Goal: Communication & Community: Answer question/provide support

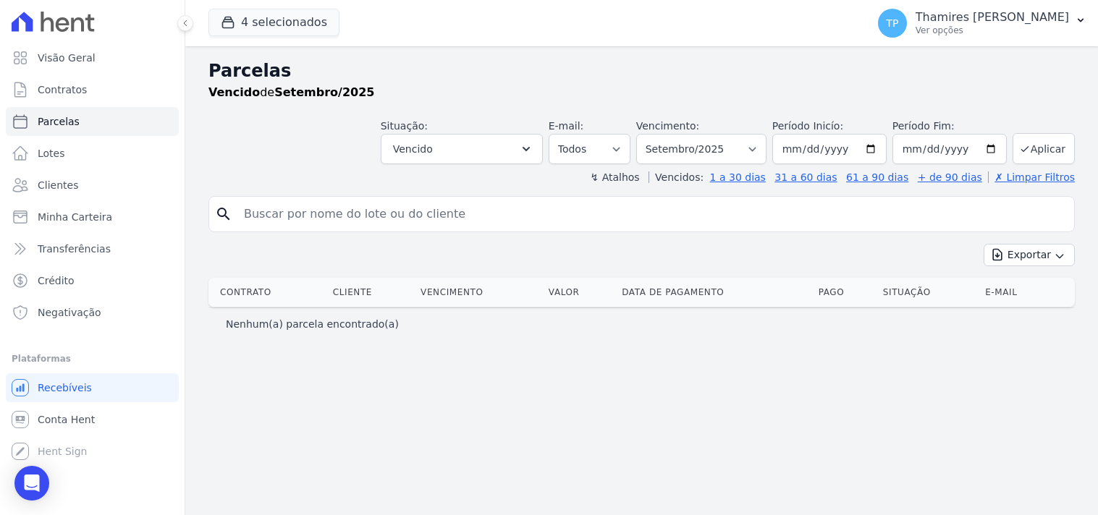
select select
drag, startPoint x: 99, startPoint y: 56, endPoint x: 96, endPoint y: 47, distance: 9.2
click at [99, 55] on link "Visão Geral" at bounding box center [92, 57] width 173 height 29
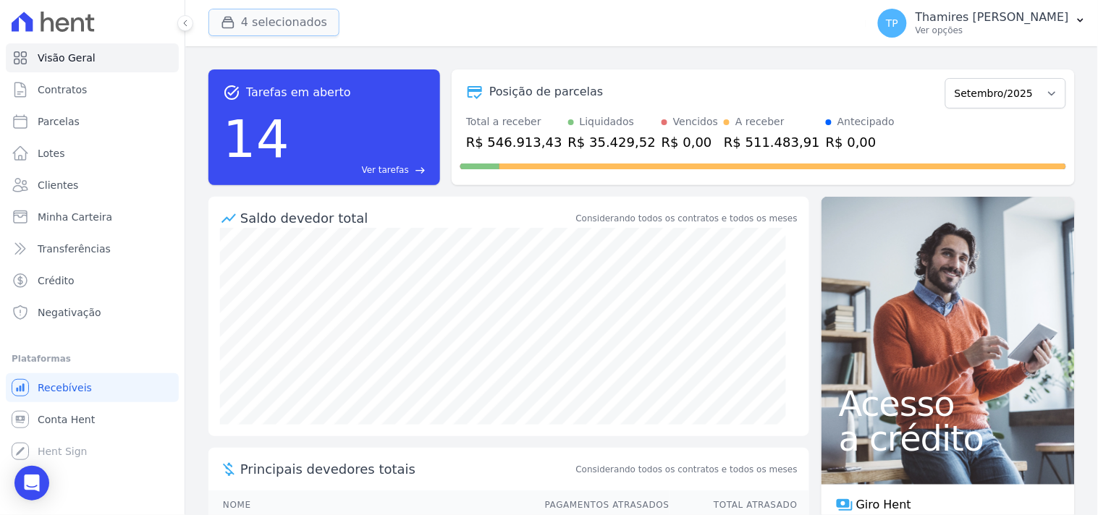
click at [275, 25] on button "4 selecionados" at bounding box center [273, 22] width 131 height 27
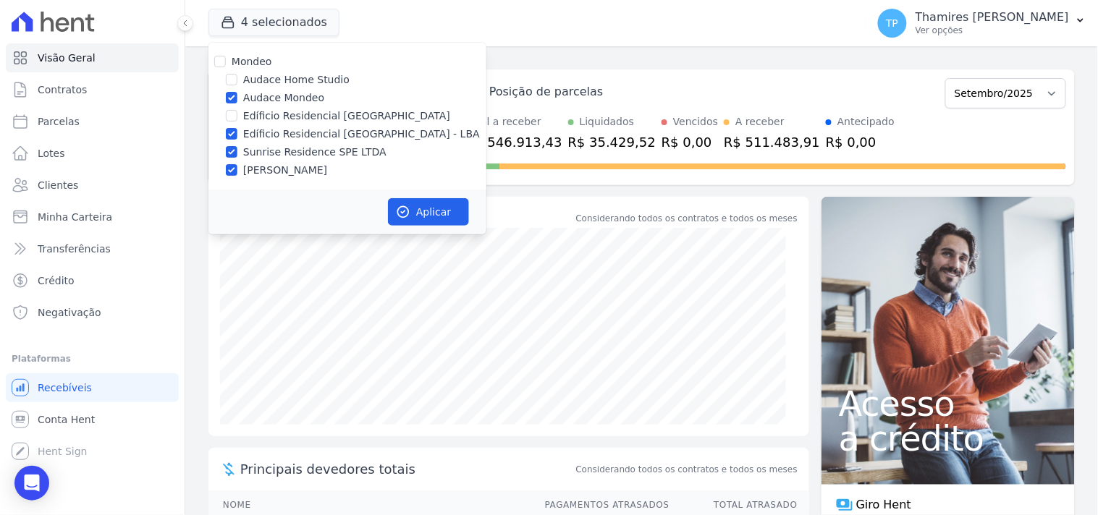
click at [243, 98] on label "Audace Mondeo" at bounding box center [283, 97] width 81 height 15
click at [237, 98] on input "Audace Mondeo" at bounding box center [232, 98] width 12 height 12
checkbox input "false"
click at [244, 151] on label "Sunrise Residence SPE LTDA" at bounding box center [314, 152] width 143 height 15
click at [237, 151] on input "Sunrise Residence SPE LTDA" at bounding box center [232, 152] width 12 height 12
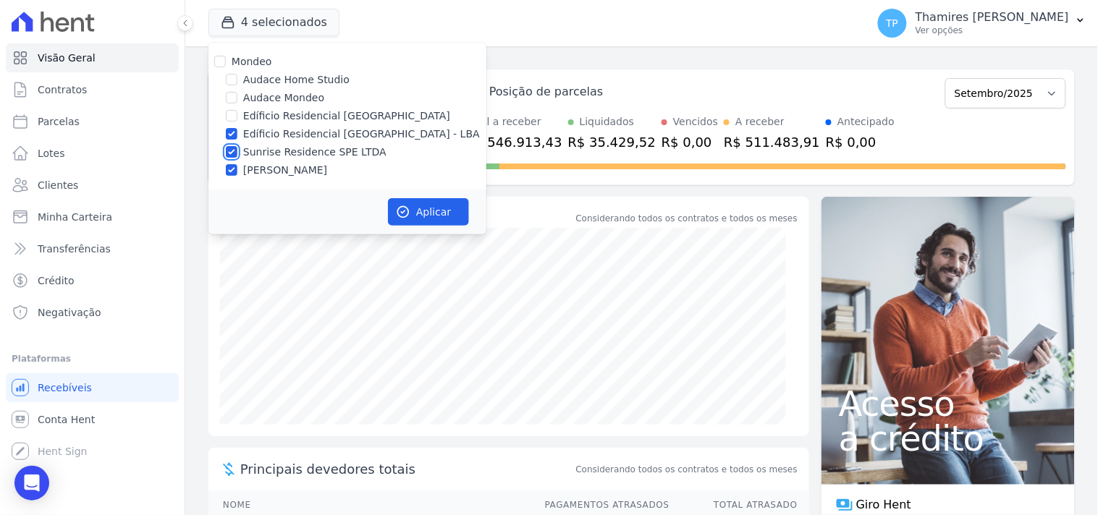
checkbox input "false"
click at [240, 172] on div "[PERSON_NAME]" at bounding box center [347, 170] width 278 height 15
click at [289, 174] on label "[PERSON_NAME]" at bounding box center [285, 170] width 84 height 15
click at [237, 174] on input "[PERSON_NAME]" at bounding box center [232, 170] width 12 height 12
checkbox input "false"
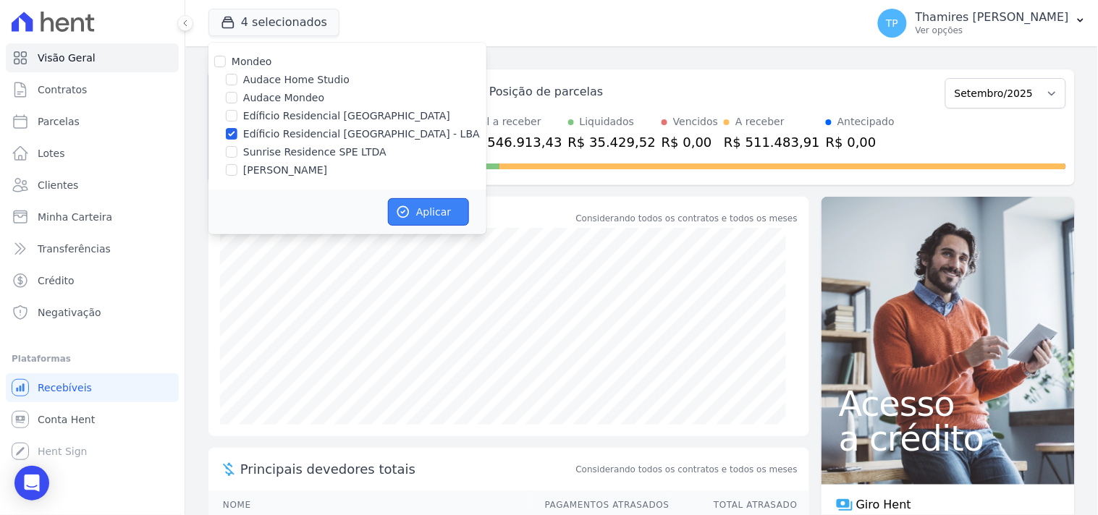
drag, startPoint x: 415, startPoint y: 206, endPoint x: 408, endPoint y: 207, distance: 7.3
click at [416, 206] on button "Aplicar" at bounding box center [428, 211] width 81 height 27
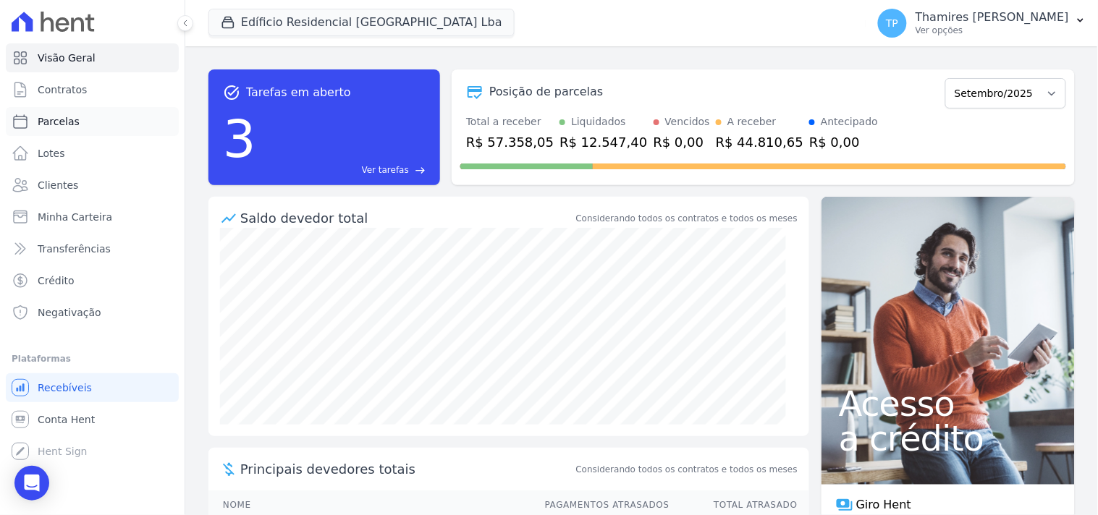
click at [53, 130] on link "Parcelas" at bounding box center [92, 121] width 173 height 29
select select
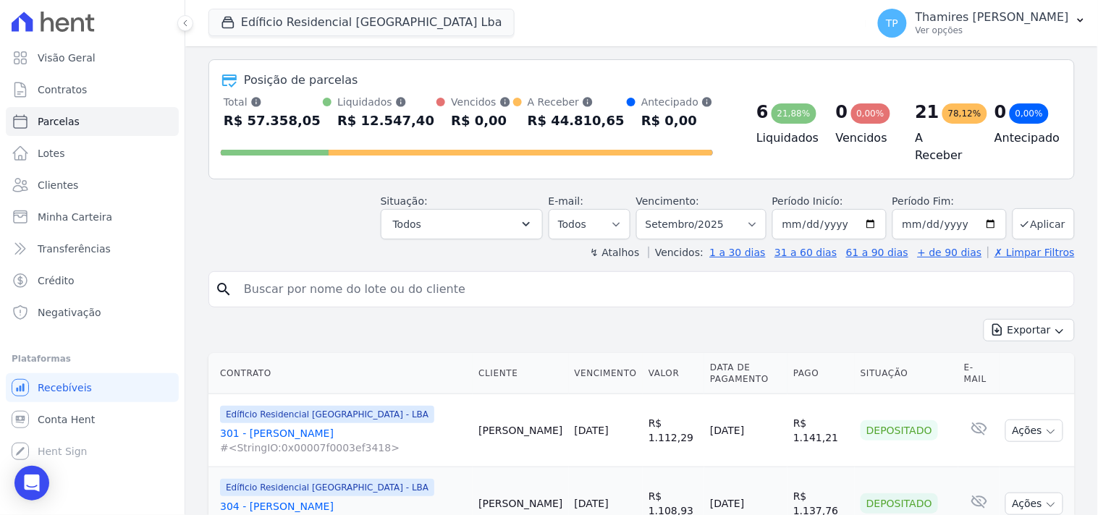
scroll to position [80, 0]
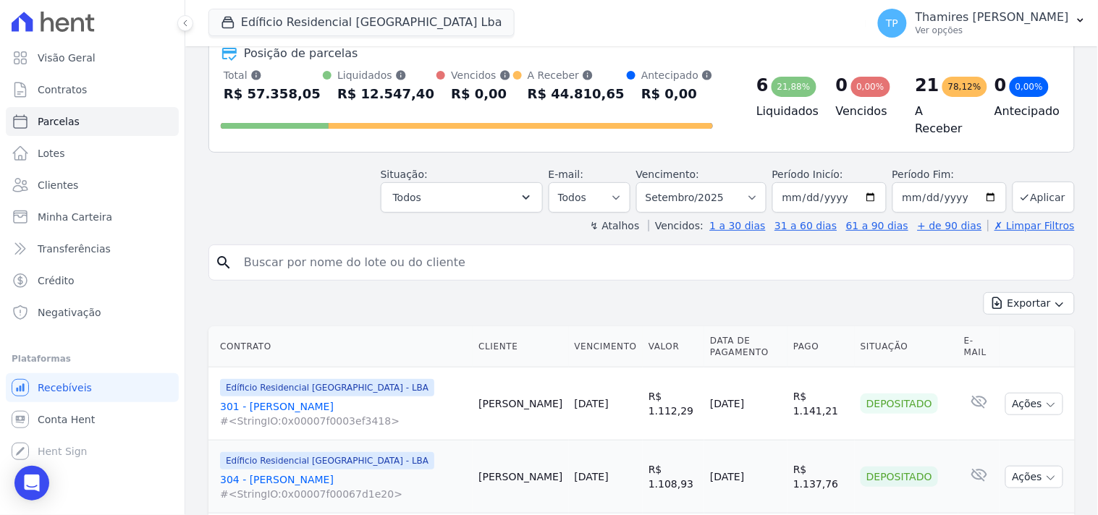
click at [290, 402] on link "301 - [PERSON_NAME] #<StringIO:0x00007f0003ef3418>" at bounding box center [343, 413] width 247 height 29
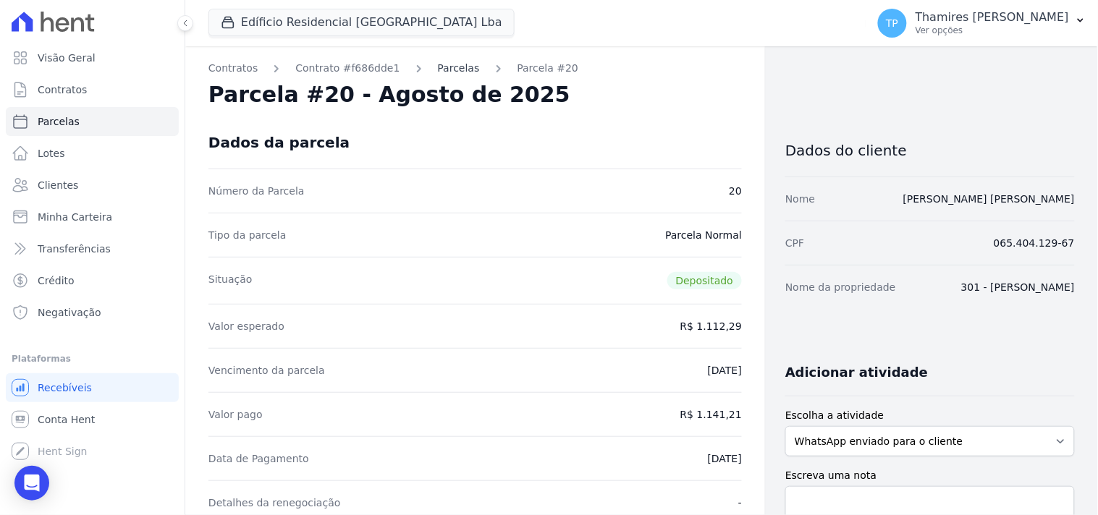
click at [440, 67] on link "Parcelas" at bounding box center [459, 68] width 42 height 15
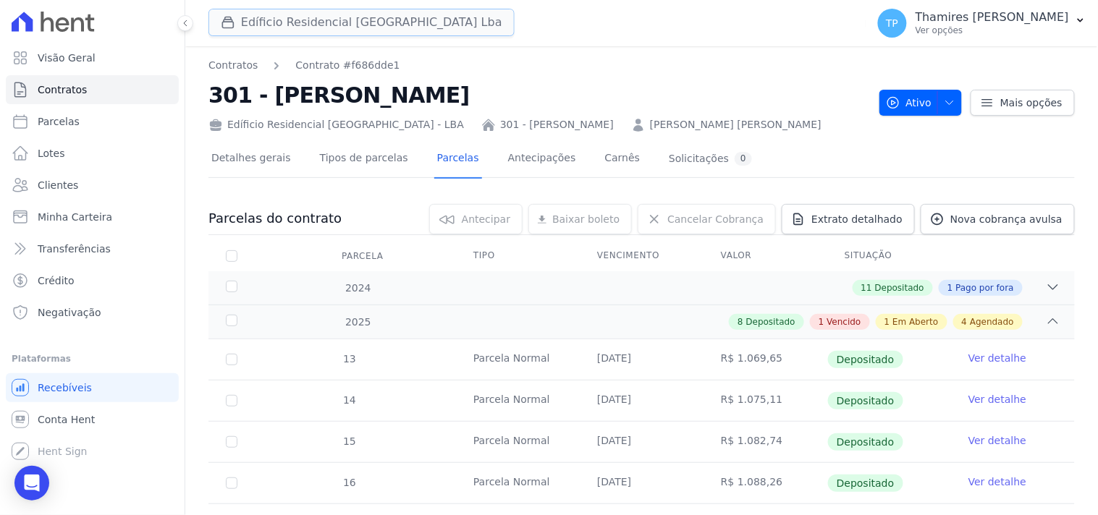
click at [256, 20] on button "Edíficio Residencial [GEOGRAPHIC_DATA] Lba" at bounding box center [361, 22] width 306 height 27
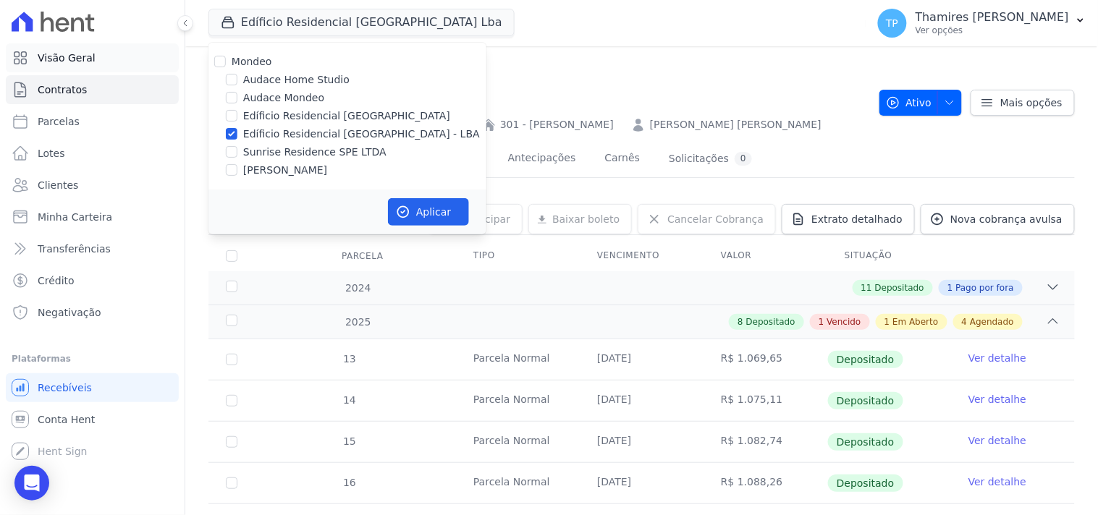
click at [52, 66] on link "Visão Geral" at bounding box center [92, 57] width 173 height 29
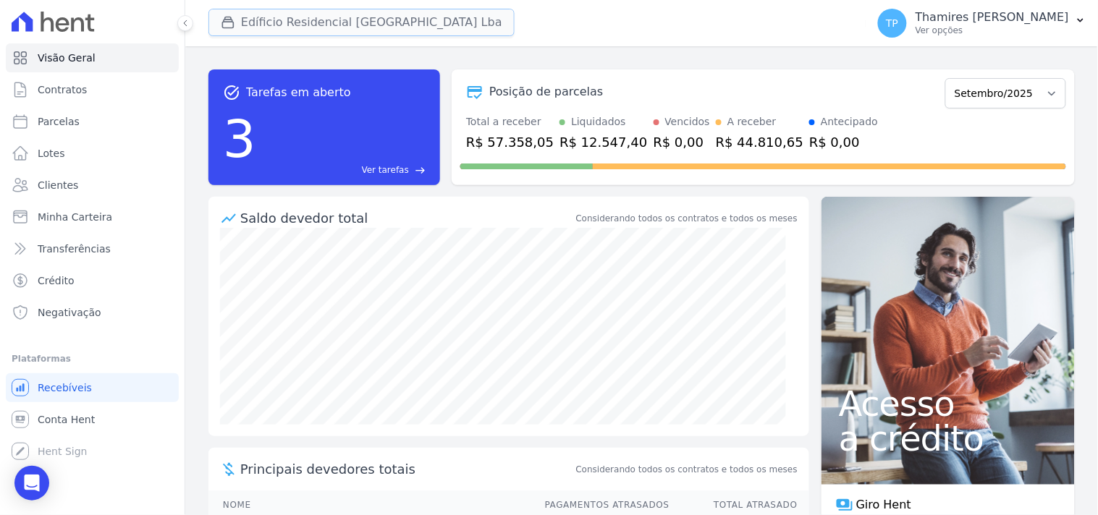
click at [286, 13] on button "Edíficio Residencial [GEOGRAPHIC_DATA] Lba" at bounding box center [361, 22] width 306 height 27
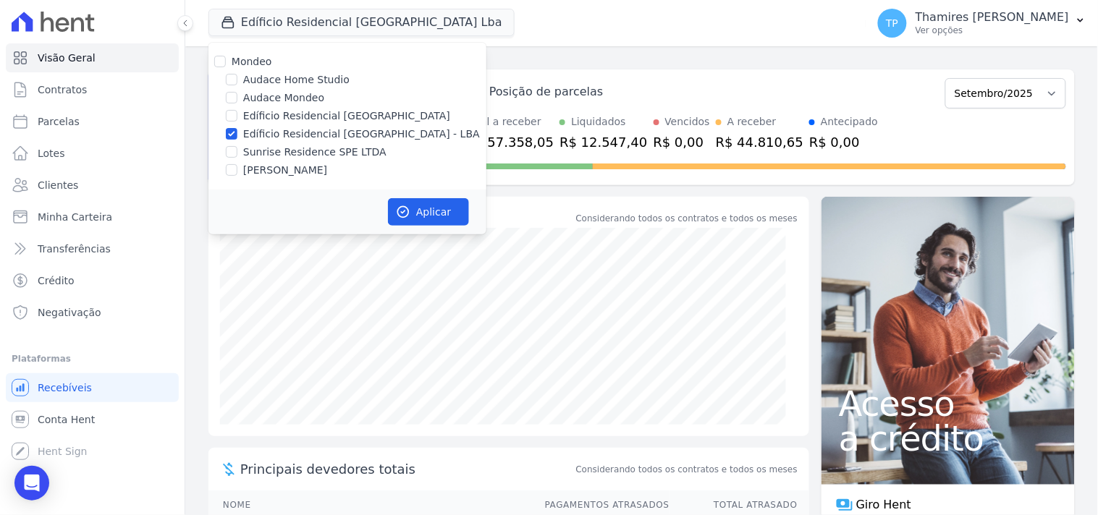
click at [254, 98] on label "Audace Mondeo" at bounding box center [283, 97] width 81 height 15
click at [237, 98] on input "Audace Mondeo" at bounding box center [232, 98] width 12 height 12
checkbox input "true"
drag, startPoint x: 261, startPoint y: 137, endPoint x: 276, endPoint y: 138, distance: 14.5
click at [262, 137] on label "Edíficio Residencial [GEOGRAPHIC_DATA] - LBA" at bounding box center [361, 134] width 237 height 15
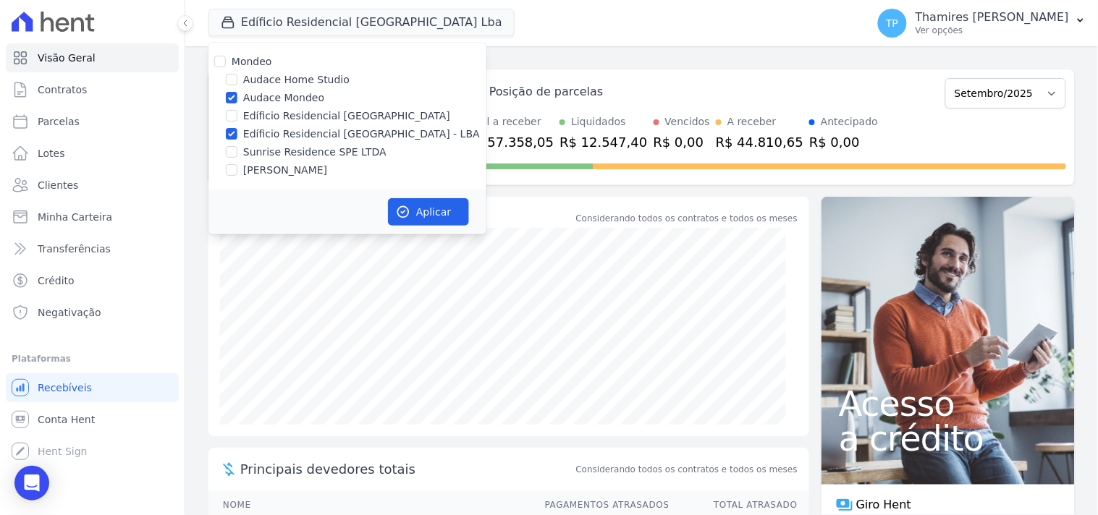
click at [237, 137] on input "Edíficio Residencial [GEOGRAPHIC_DATA] - LBA" at bounding box center [232, 134] width 12 height 12
checkbox input "false"
click at [438, 213] on button "Aplicar" at bounding box center [428, 211] width 81 height 27
click at [114, 114] on link "Parcelas" at bounding box center [92, 121] width 173 height 29
select select
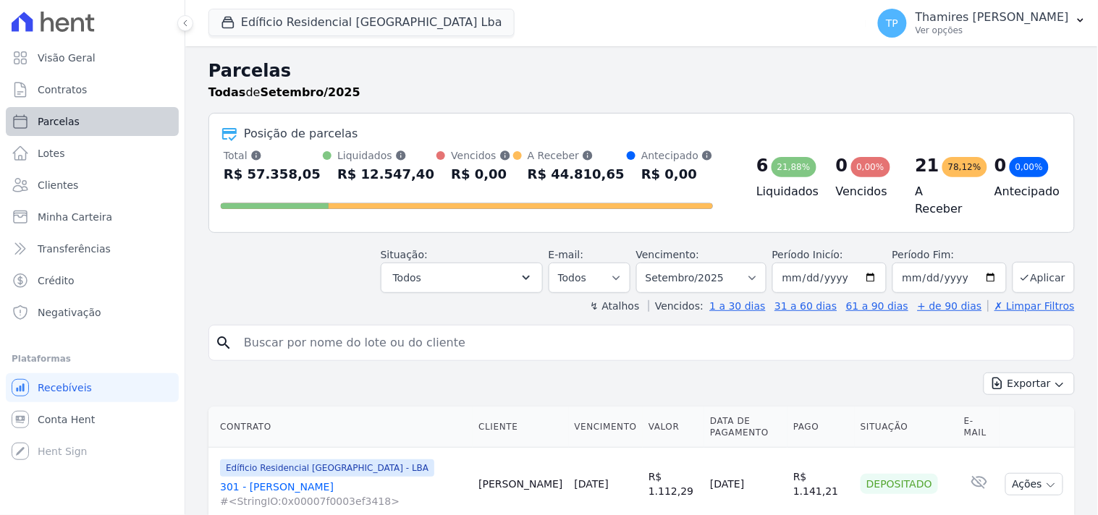
select select
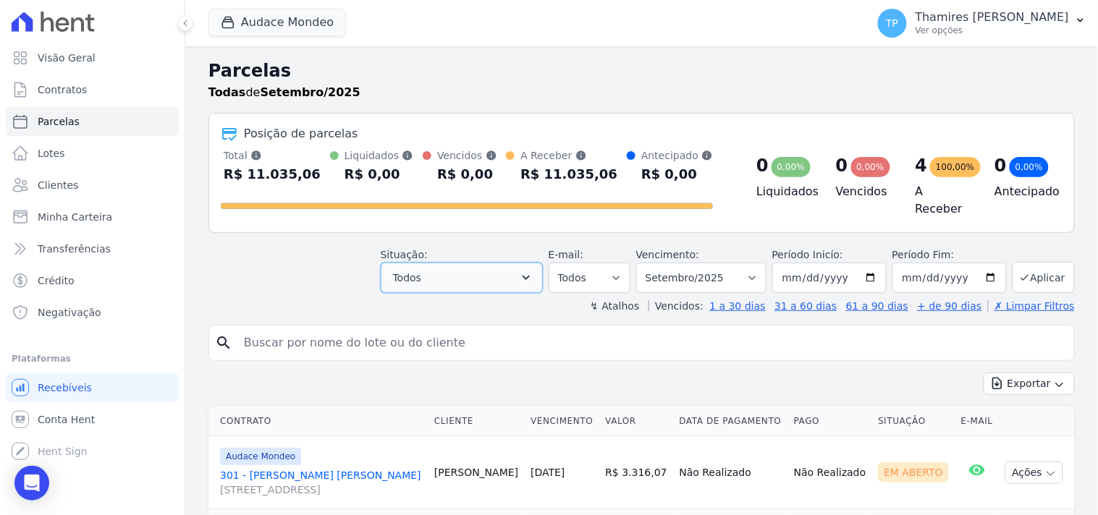
click at [460, 269] on button "Todos" at bounding box center [462, 278] width 162 height 30
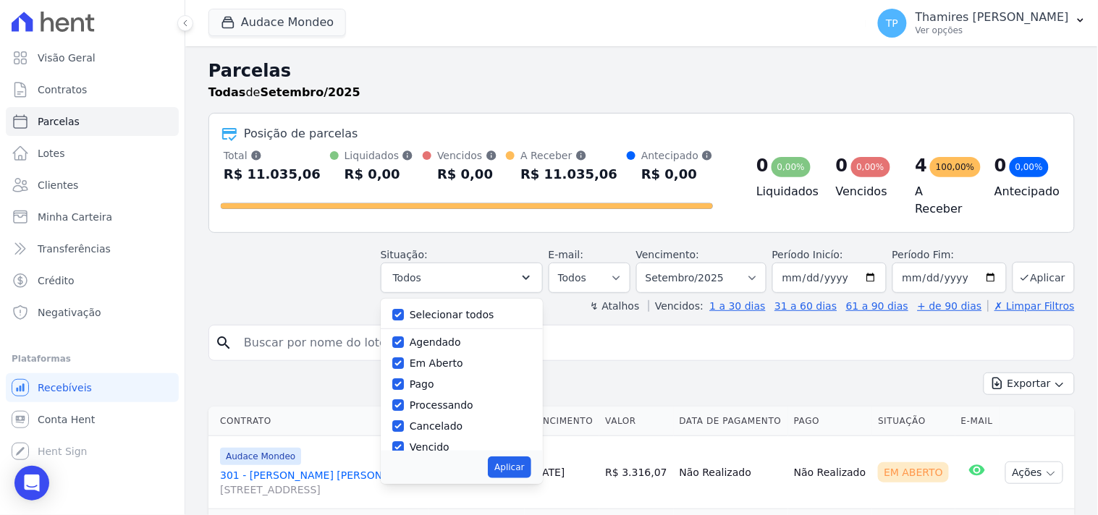
click at [438, 309] on label "Selecionar todos" at bounding box center [452, 315] width 85 height 12
click at [404, 309] on input "Selecionar todos" at bounding box center [398, 315] width 12 height 12
checkbox input "false"
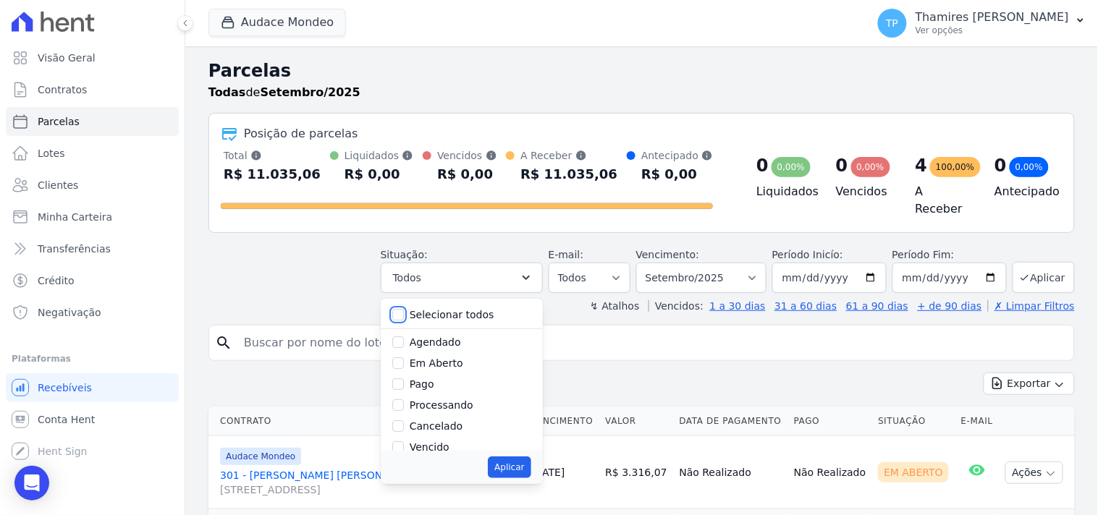
checkbox input "false"
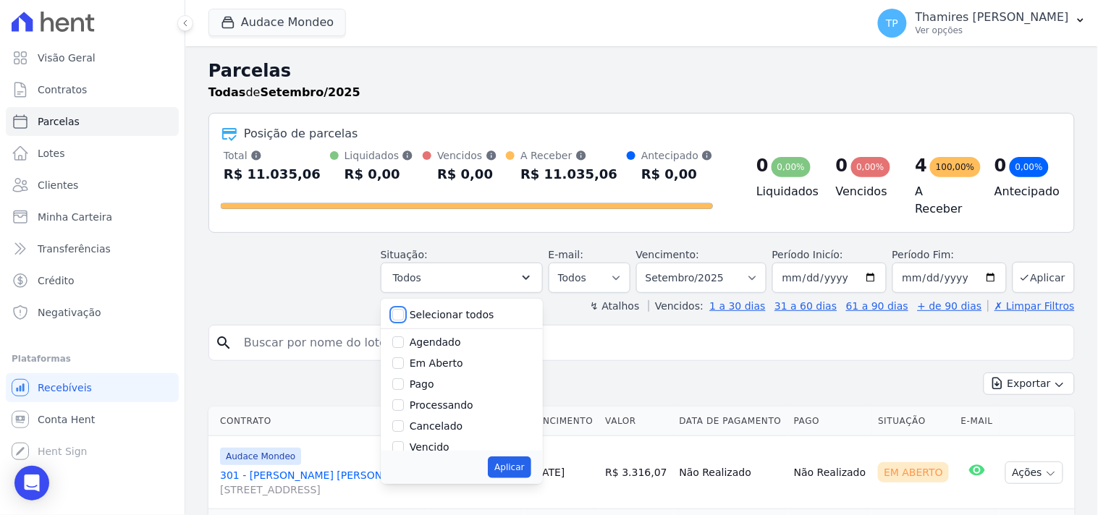
checkbox input "false"
click at [427, 441] on label "Vencido" at bounding box center [430, 447] width 40 height 12
click at [404, 441] on input "Vencido" at bounding box center [398, 447] width 12 height 12
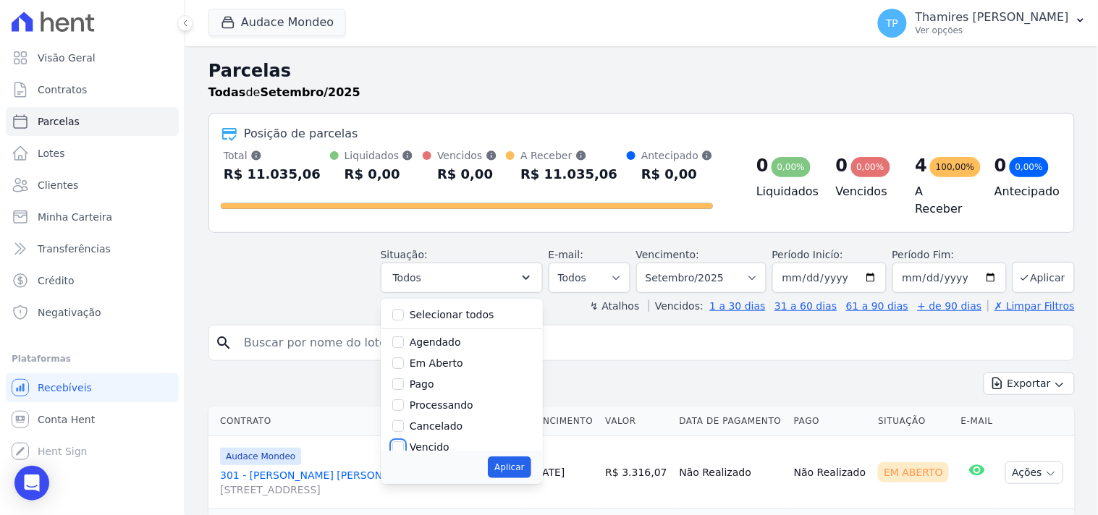
checkbox input "true"
click at [543, 462] on div "Aplicar" at bounding box center [462, 467] width 162 height 33
click at [530, 462] on button "Aplicar" at bounding box center [509, 468] width 43 height 22
select select "overdue"
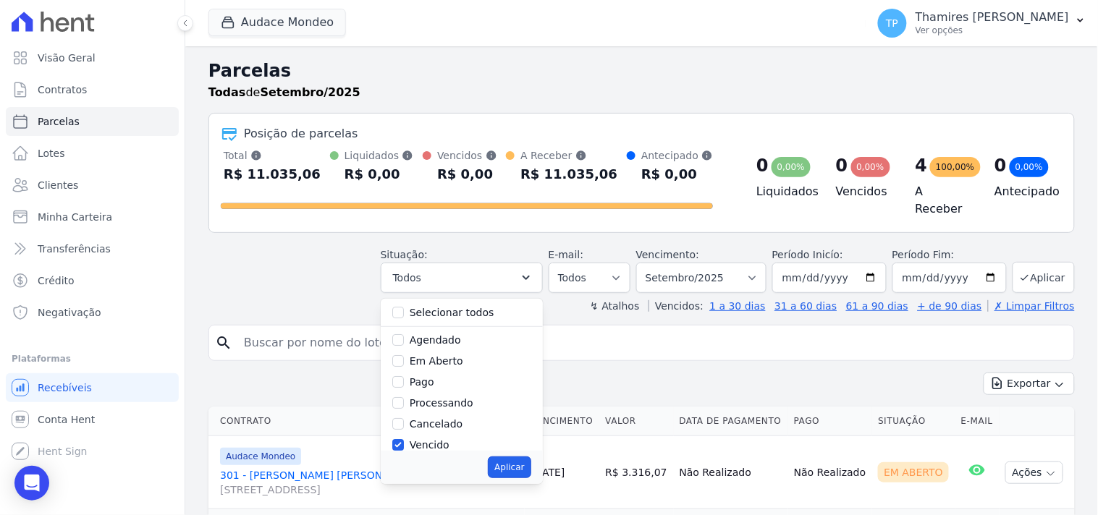
scroll to position [27, 0]
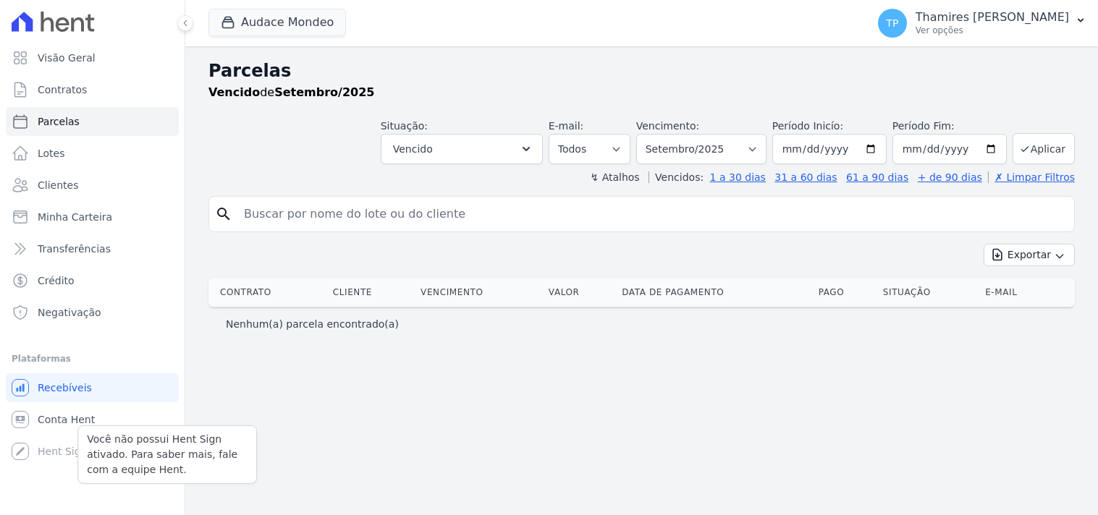
select select
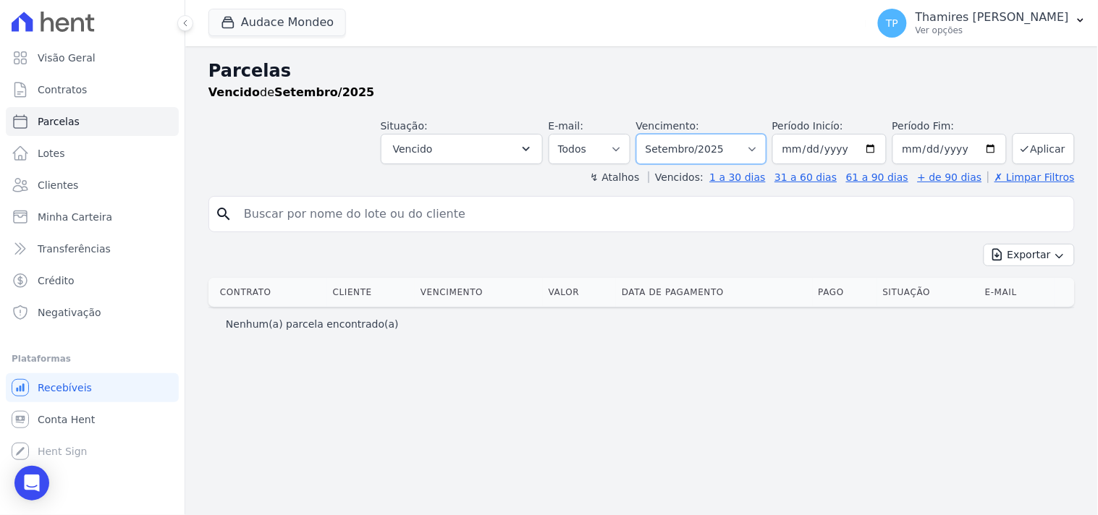
drag, startPoint x: 719, startPoint y: 154, endPoint x: 719, endPoint y: 163, distance: 8.7
click at [719, 154] on select "Filtrar por período ──────── Todos os meses Maio/2024 Junho/2024 Julho/2024 Ago…" at bounding box center [701, 149] width 130 height 30
select select "all"
click at [657, 134] on select "Filtrar por período ──────── Todos os meses Maio/2024 Junho/2024 Julho/2024 Ago…" at bounding box center [701, 149] width 130 height 30
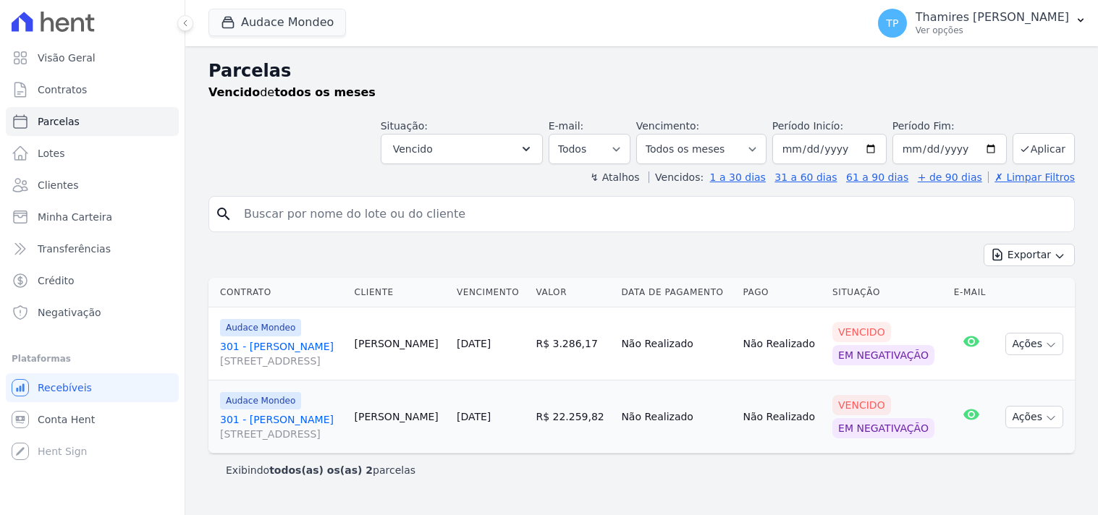
select select
click at [299, 25] on button "Audace Mondeo" at bounding box center [276, 22] width 137 height 27
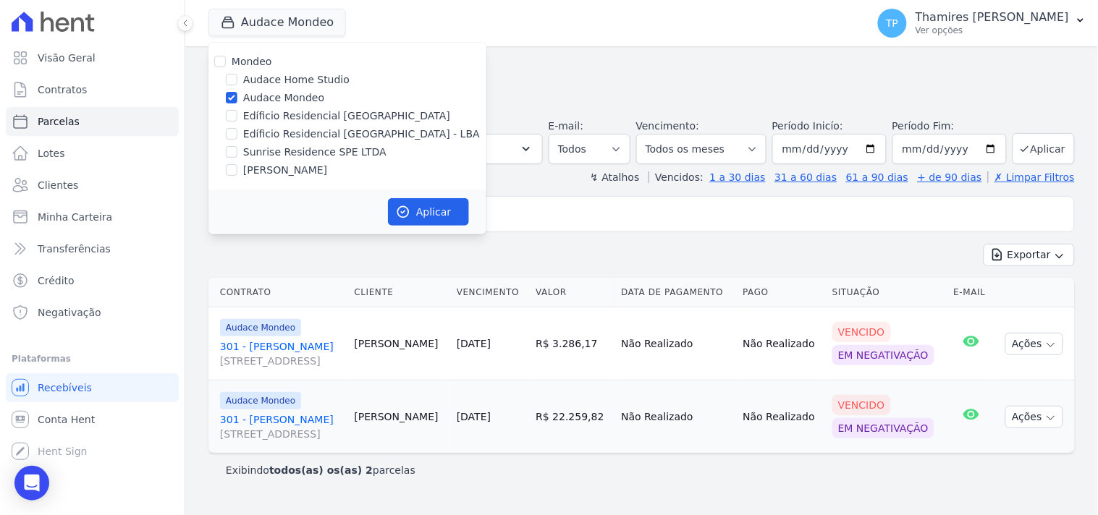
click at [287, 131] on label "Edíficio Residencial [GEOGRAPHIC_DATA] - LBA" at bounding box center [361, 134] width 237 height 15
click at [237, 131] on input "Edíficio Residencial [GEOGRAPHIC_DATA] - LBA" at bounding box center [232, 134] width 12 height 12
checkbox input "true"
click at [289, 97] on label "Audace Mondeo" at bounding box center [283, 97] width 81 height 15
click at [237, 97] on input "Audace Mondeo" at bounding box center [232, 98] width 12 height 12
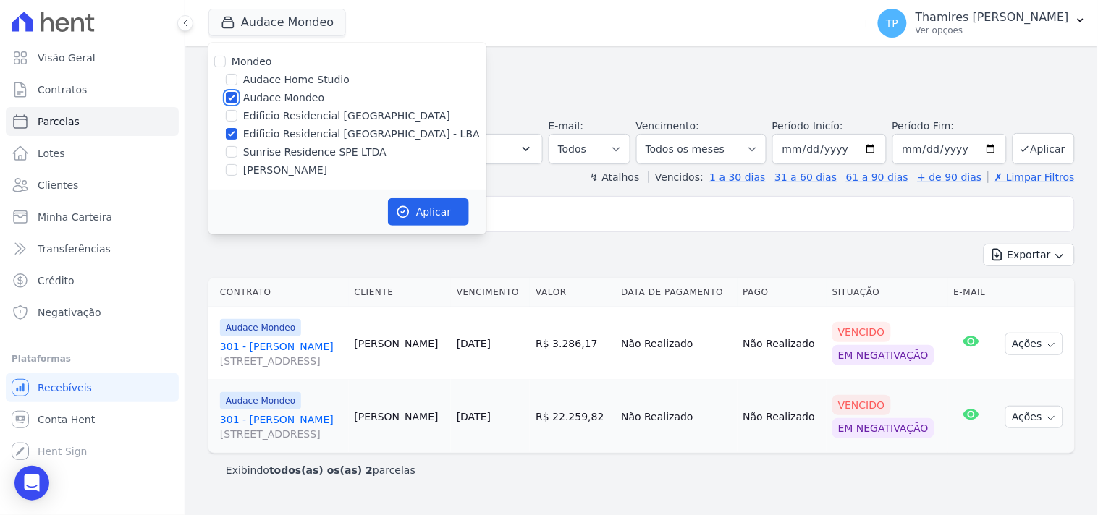
checkbox input "false"
click at [425, 201] on button "Aplicar" at bounding box center [428, 211] width 81 height 27
select select
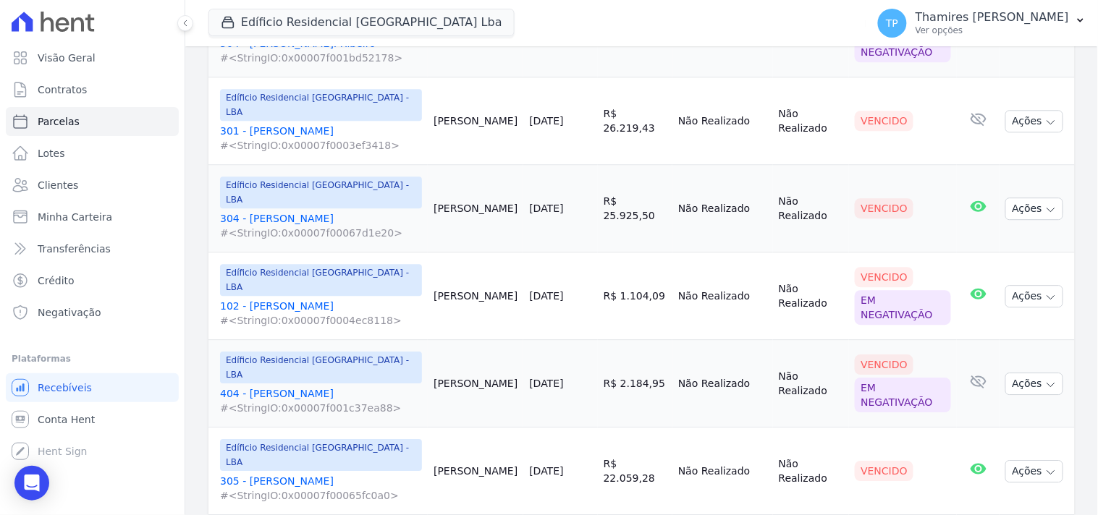
scroll to position [912, 0]
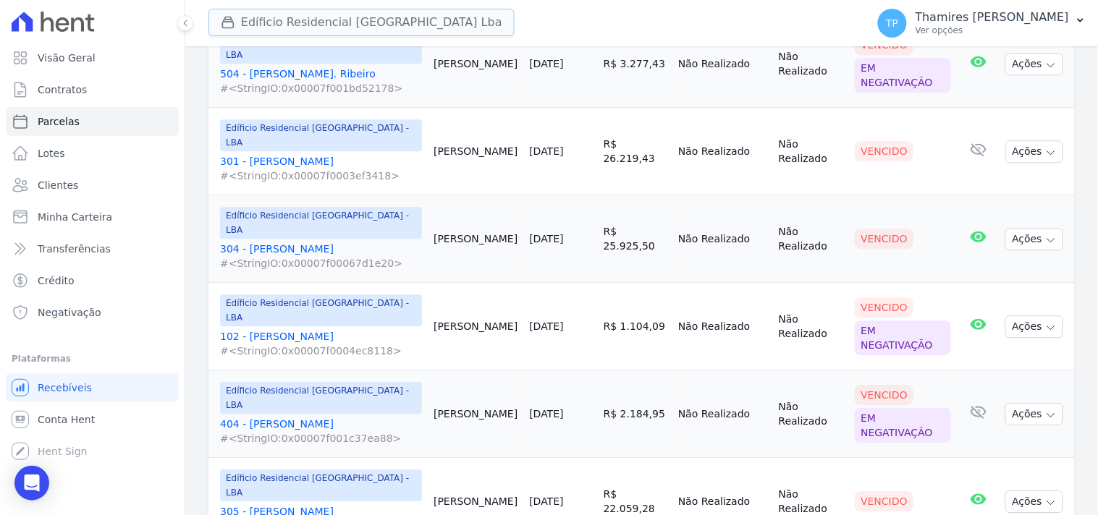
click at [249, 26] on button "Edíficio Residencial [GEOGRAPHIC_DATA] Lba" at bounding box center [361, 22] width 306 height 27
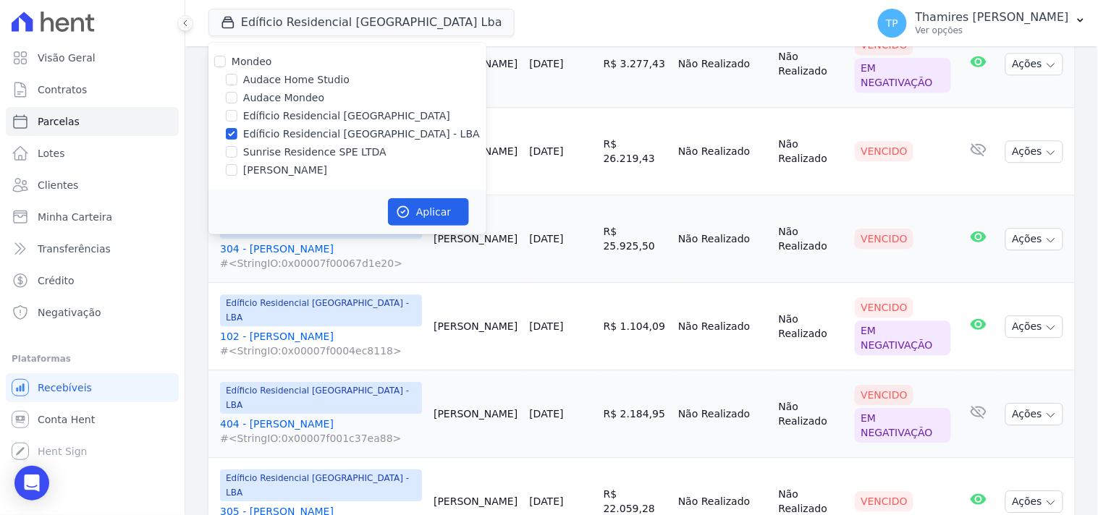
click at [271, 155] on label "Sunrise Residence SPE LTDA" at bounding box center [314, 152] width 143 height 15
click at [237, 155] on input "Sunrise Residence SPE LTDA" at bounding box center [232, 152] width 12 height 12
checkbox input "true"
click at [281, 133] on label "Edíficio Residencial [GEOGRAPHIC_DATA] - LBA" at bounding box center [361, 134] width 237 height 15
click at [237, 133] on input "Edíficio Residencial [GEOGRAPHIC_DATA] - LBA" at bounding box center [232, 134] width 12 height 12
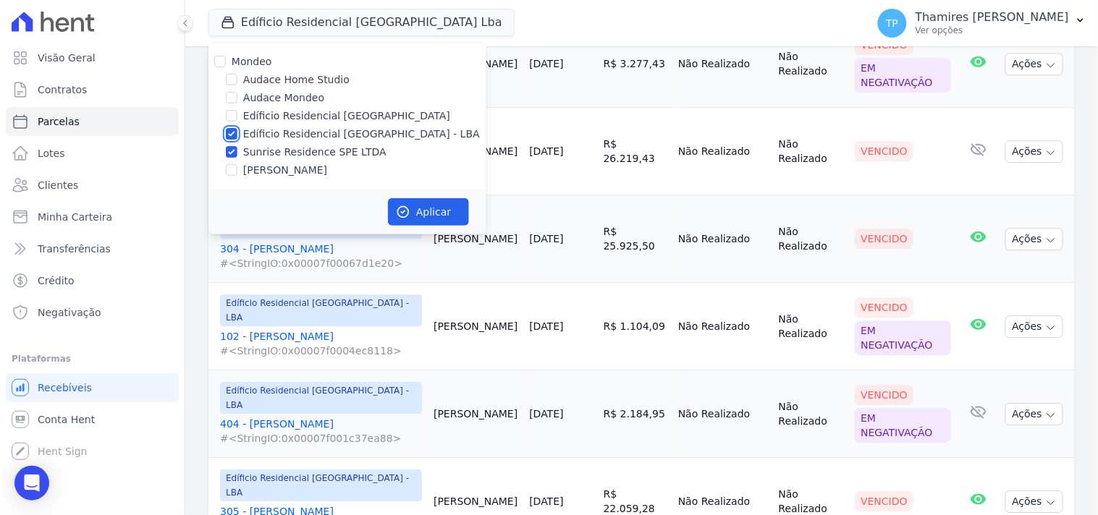
checkbox input "false"
click at [416, 205] on button "Aplicar" at bounding box center [428, 211] width 81 height 27
select select
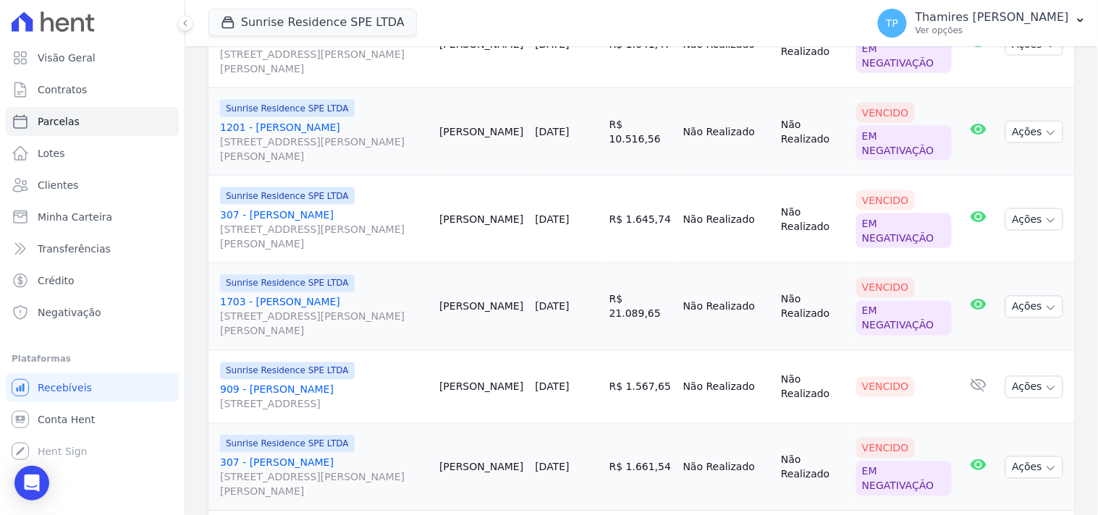
scroll to position [622, 0]
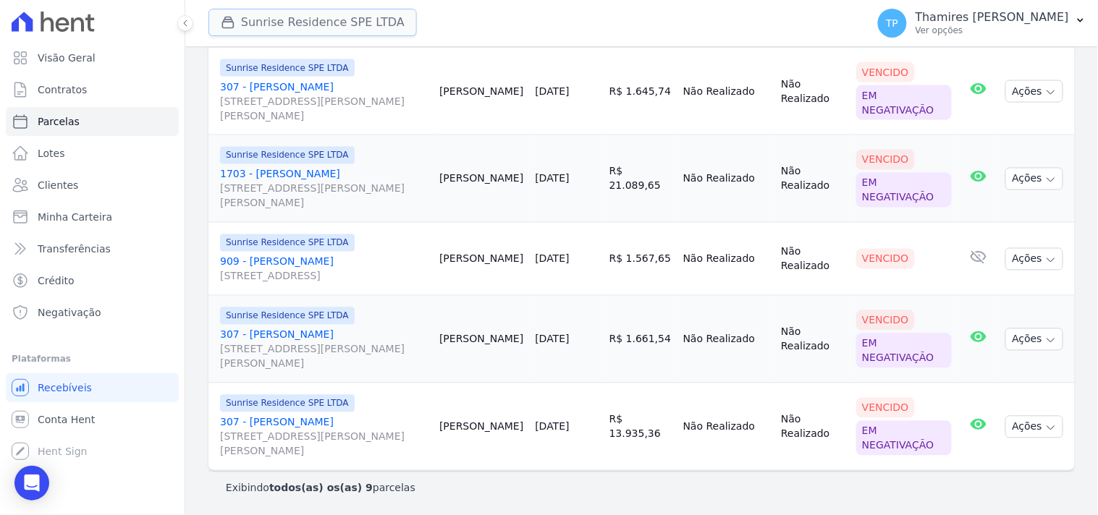
click at [334, 23] on button "Sunrise Residence SPE LTDA" at bounding box center [312, 22] width 208 height 27
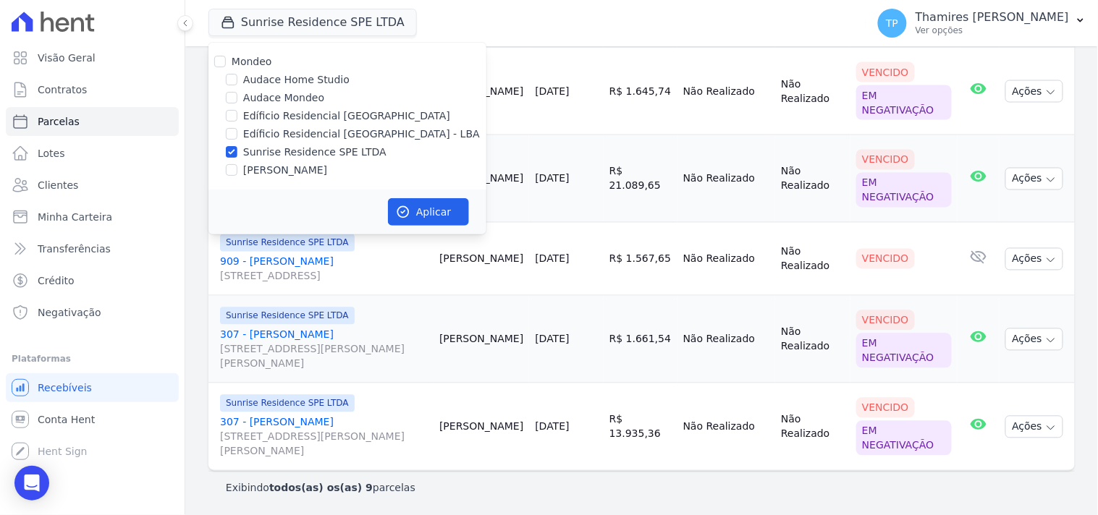
click at [304, 167] on label "[PERSON_NAME]" at bounding box center [285, 170] width 84 height 15
click at [237, 167] on input "[PERSON_NAME]" at bounding box center [232, 170] width 12 height 12
checkbox input "true"
click at [311, 154] on label "Sunrise Residence SPE LTDA" at bounding box center [314, 152] width 143 height 15
click at [237, 154] on input "Sunrise Residence SPE LTDA" at bounding box center [232, 152] width 12 height 12
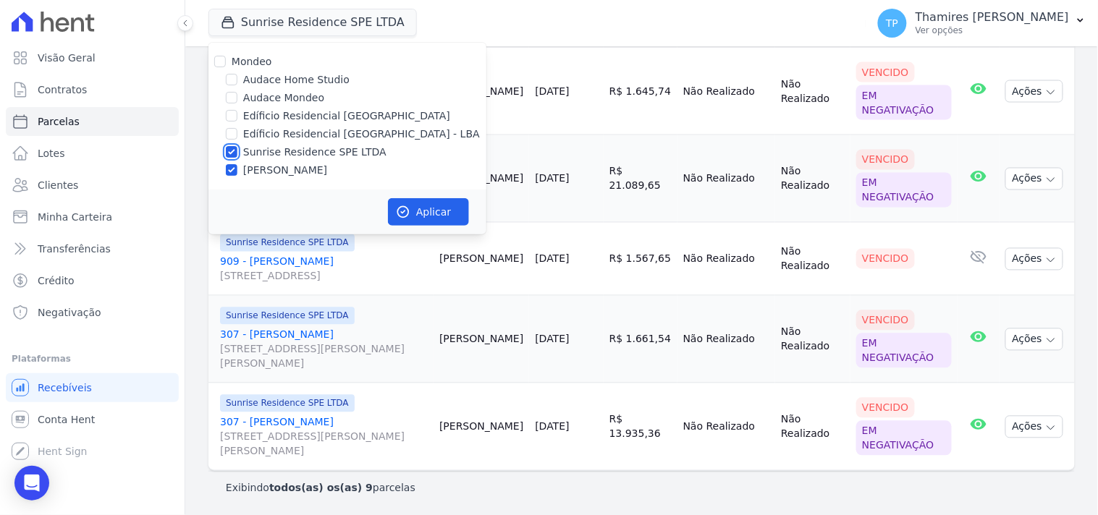
checkbox input "false"
click at [406, 216] on icon "button" at bounding box center [403, 212] width 11 height 11
select select
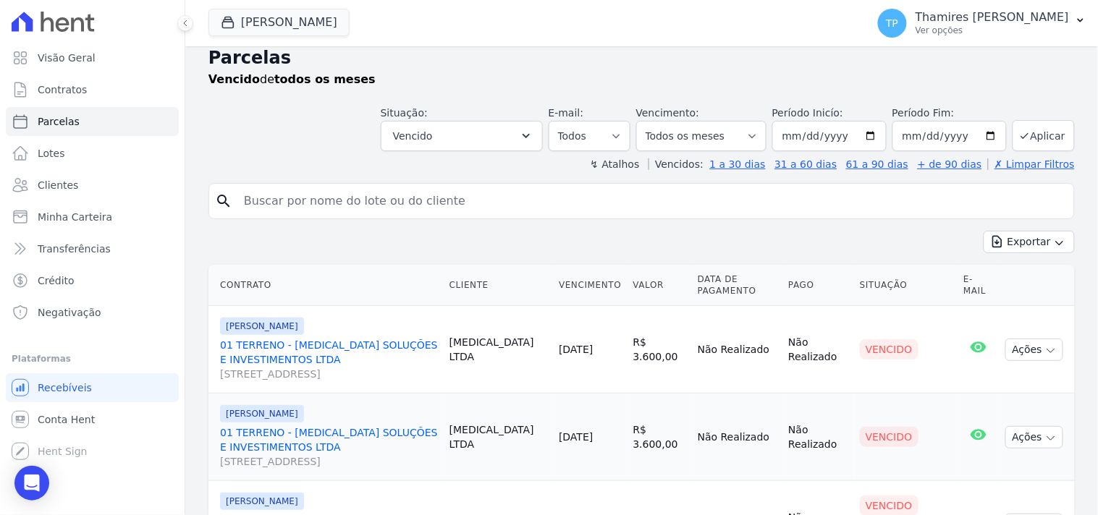
scroll to position [0, 0]
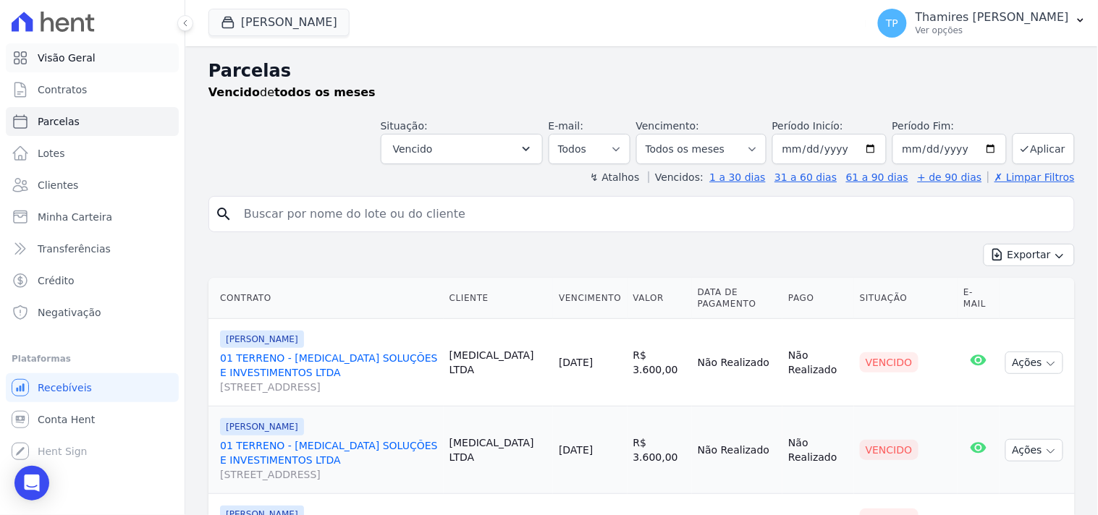
click at [113, 51] on link "Visão Geral" at bounding box center [92, 57] width 173 height 29
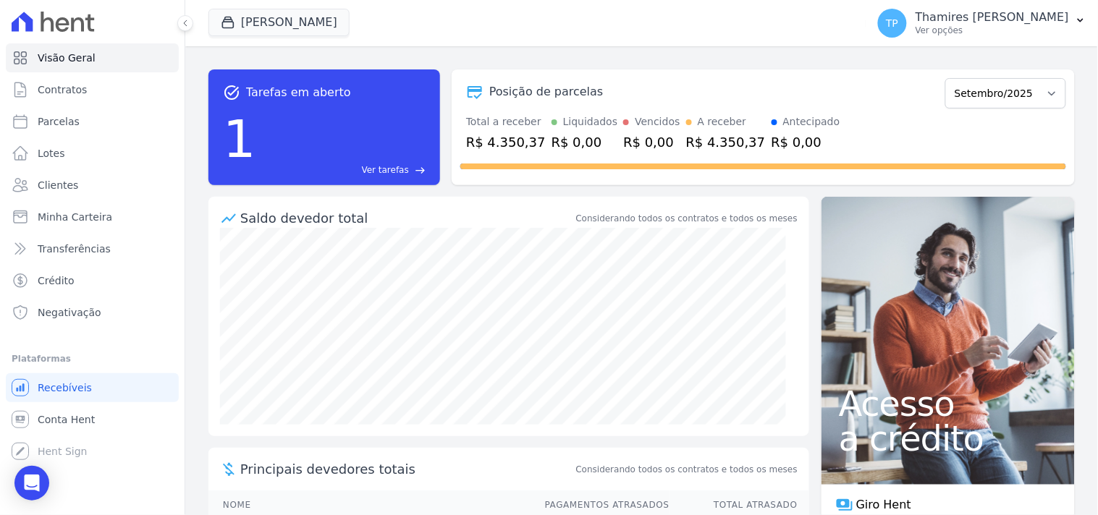
click at [403, 166] on span "Ver tarefas" at bounding box center [385, 170] width 47 height 13
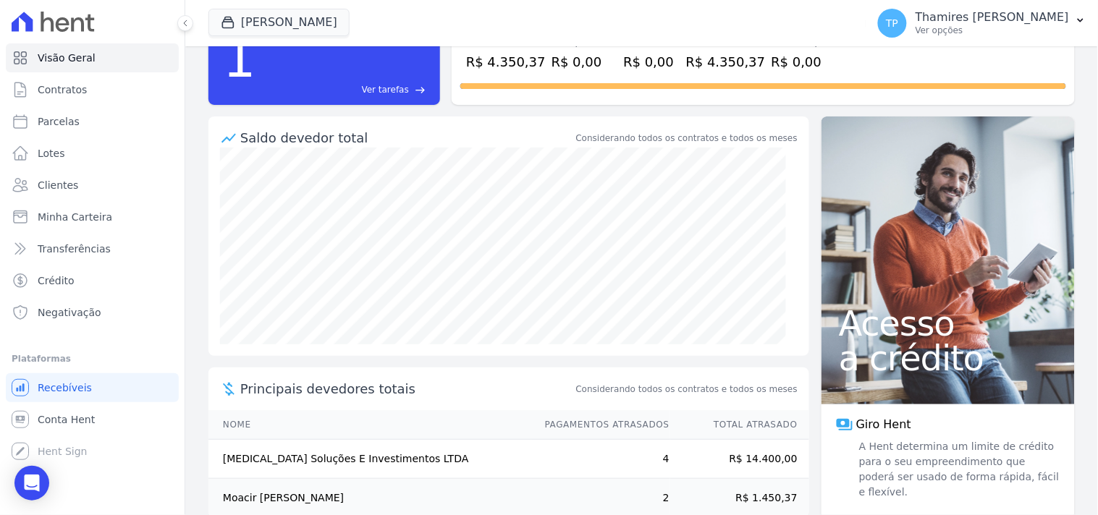
scroll to position [106, 0]
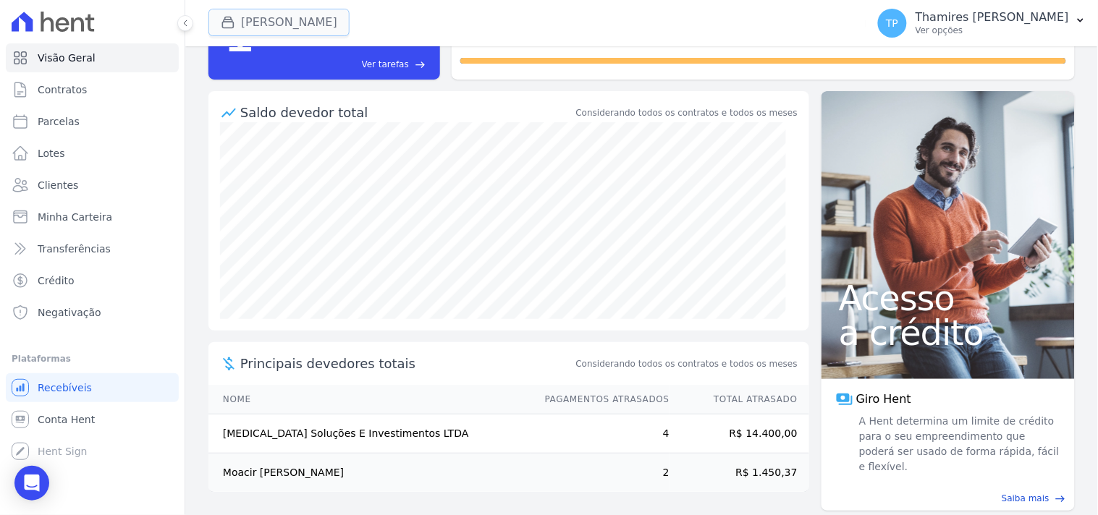
click at [256, 33] on button "Terreno De Goioerê" at bounding box center [278, 22] width 141 height 27
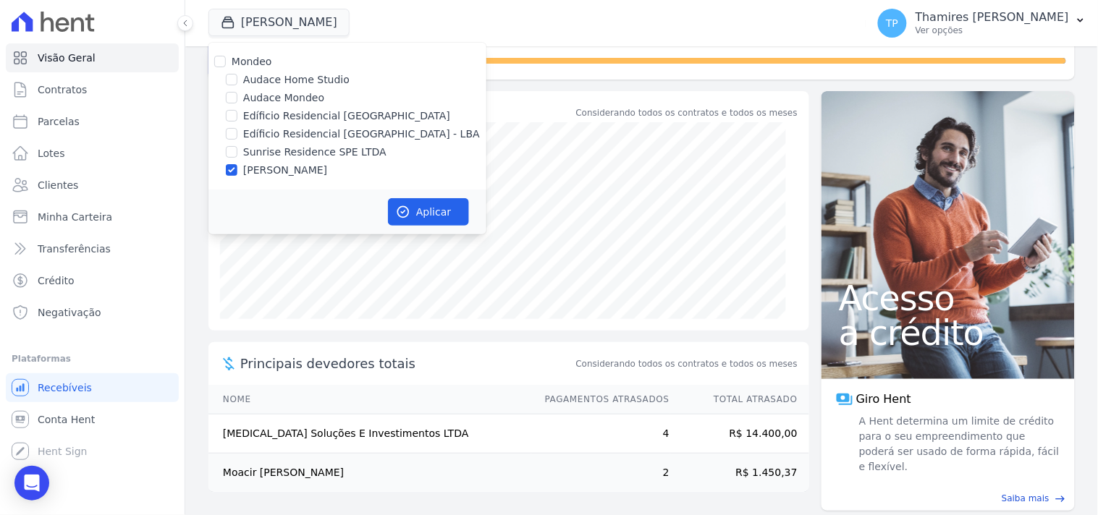
click at [279, 171] on label "[PERSON_NAME]" at bounding box center [285, 170] width 84 height 15
click at [237, 171] on input "[PERSON_NAME]" at bounding box center [232, 170] width 12 height 12
checkbox input "false"
click at [295, 117] on label "Edíficio Residencial [GEOGRAPHIC_DATA]" at bounding box center [346, 116] width 207 height 15
click at [237, 117] on input "Edíficio Residencial [GEOGRAPHIC_DATA]" at bounding box center [232, 116] width 12 height 12
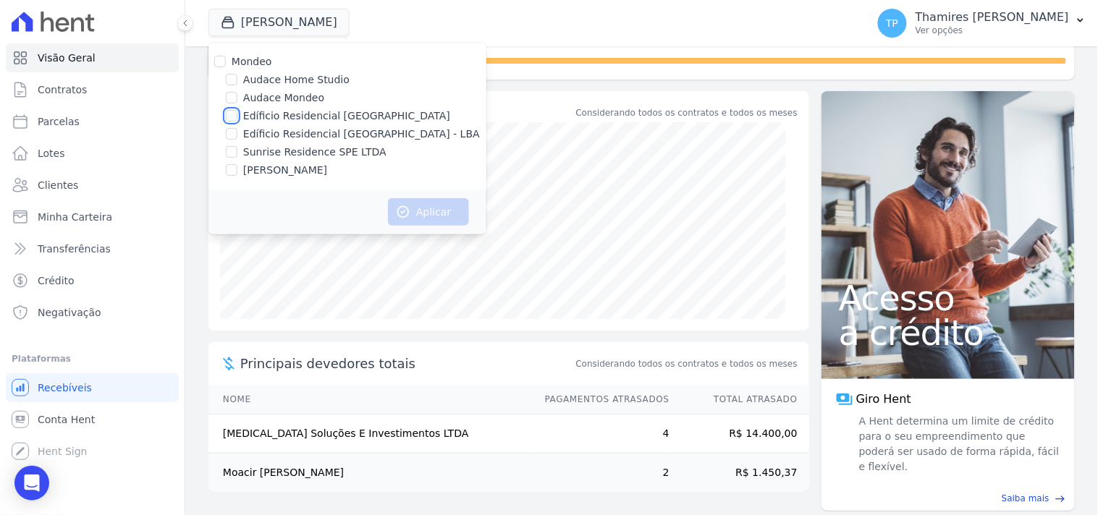
checkbox input "true"
click at [305, 116] on label "Edíficio Residencial [GEOGRAPHIC_DATA]" at bounding box center [346, 116] width 207 height 15
click at [307, 137] on label "Edíficio Residencial [GEOGRAPHIC_DATA] - LBA" at bounding box center [361, 134] width 237 height 15
click at [237, 137] on input "Edíficio Residencial [GEOGRAPHIC_DATA] - LBA" at bounding box center [232, 134] width 12 height 12
checkbox input "true"
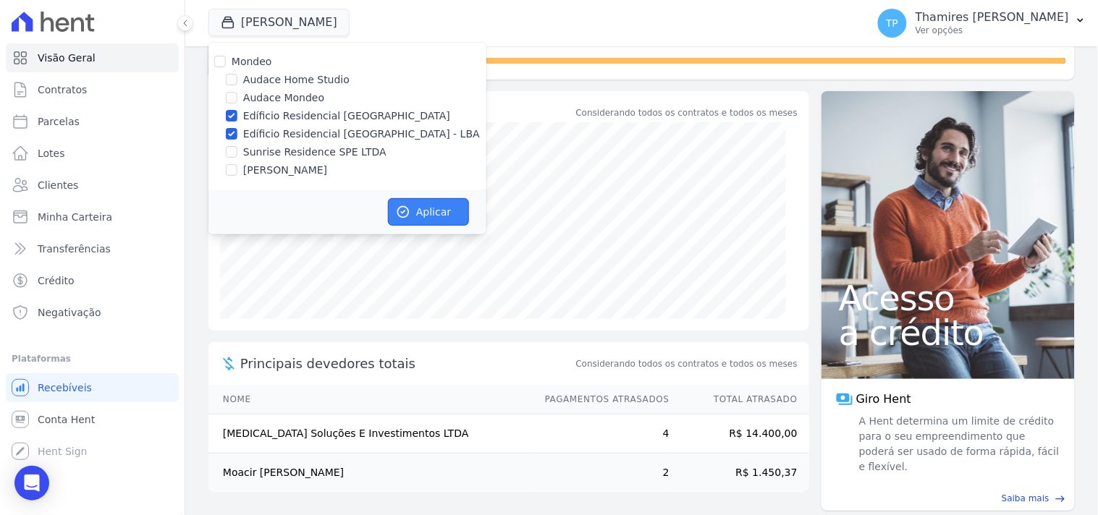
click at [438, 211] on button "Aplicar" at bounding box center [428, 211] width 81 height 27
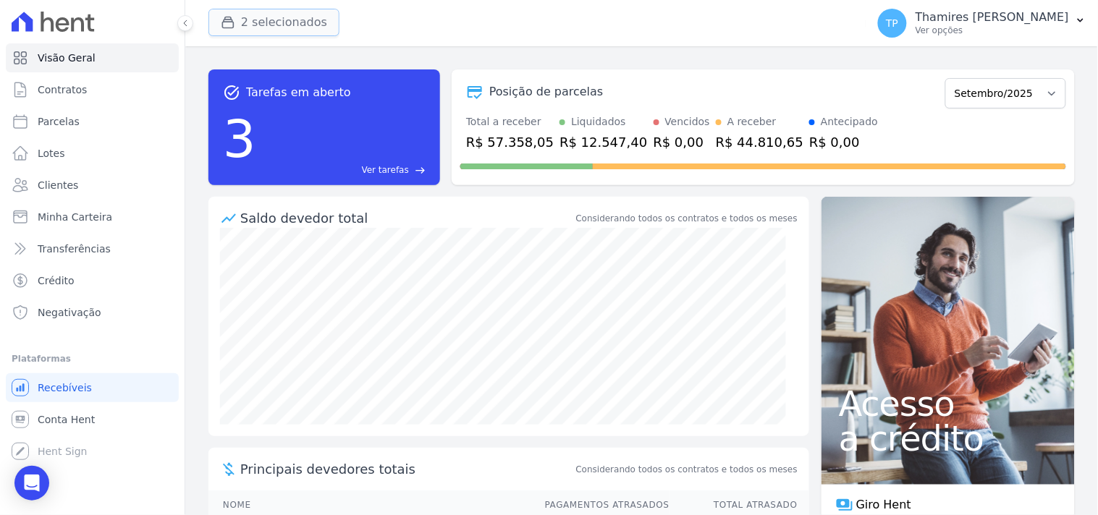
click at [285, 13] on button "2 selecionados" at bounding box center [273, 22] width 131 height 27
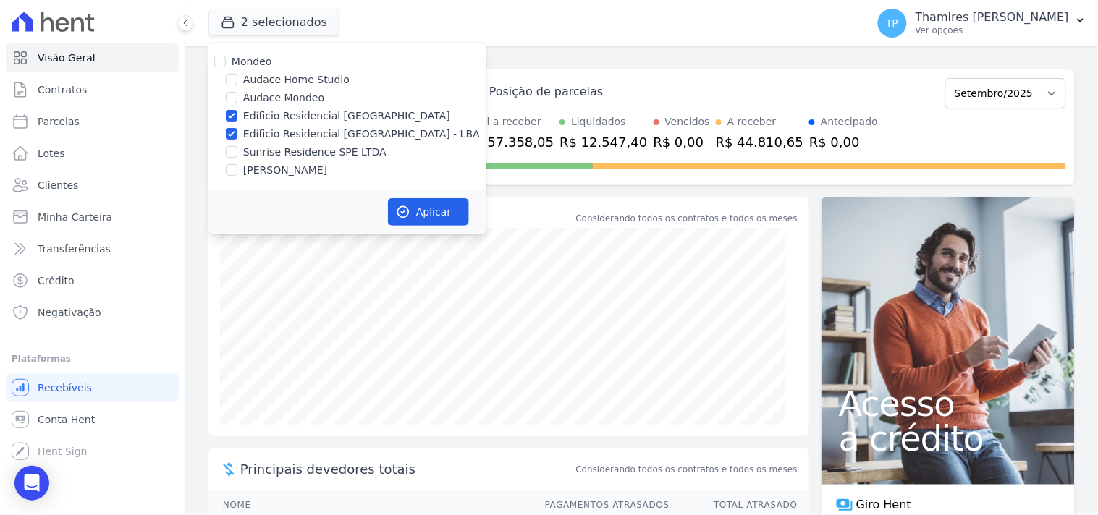
click at [281, 116] on label "Edíficio Residencial [GEOGRAPHIC_DATA]" at bounding box center [346, 116] width 207 height 15
click at [237, 116] on input "Edíficio Residencial [GEOGRAPHIC_DATA]" at bounding box center [232, 116] width 12 height 12
checkbox input "false"
click at [440, 217] on button "Aplicar" at bounding box center [428, 211] width 81 height 27
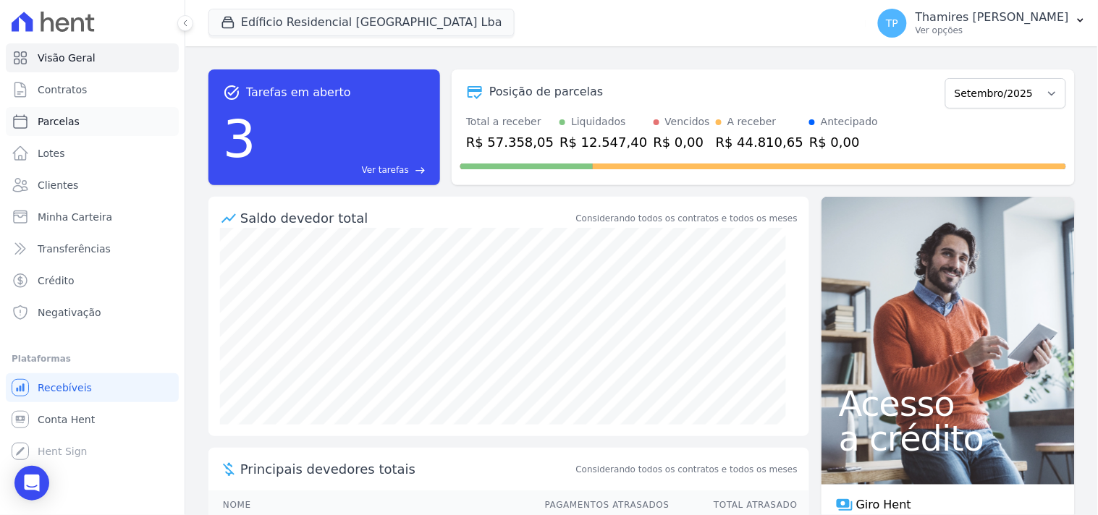
click at [140, 127] on link "Parcelas" at bounding box center [92, 121] width 173 height 29
select select
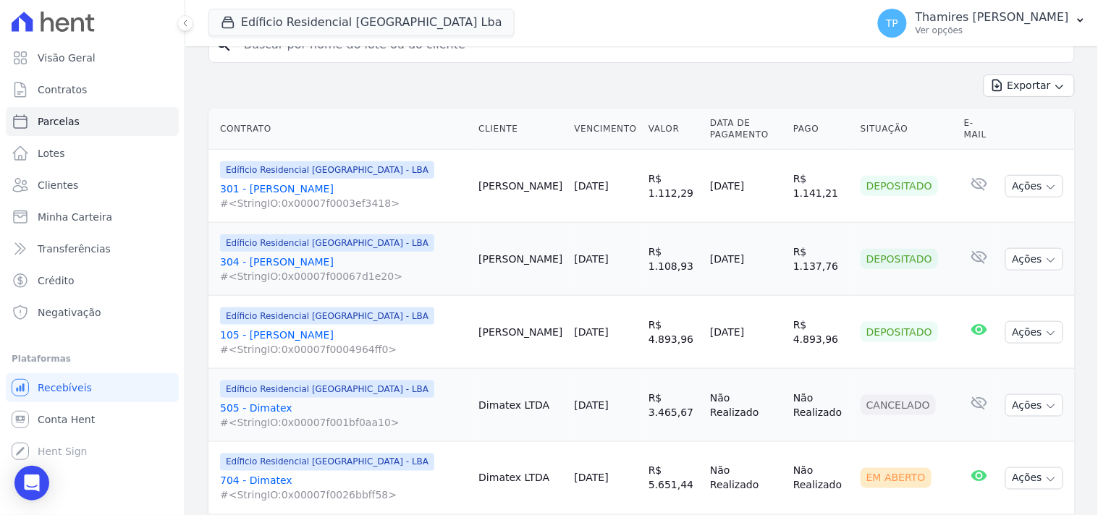
scroll to position [321, 0]
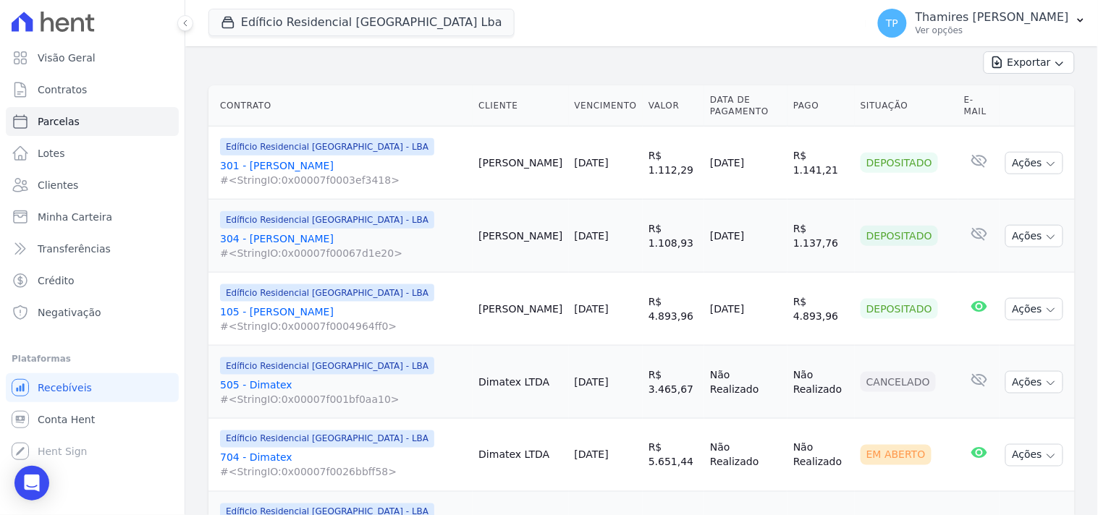
click at [276, 158] on link "301 - [PERSON_NAME] #<StringIO:0x00007f0003ef3418>" at bounding box center [343, 172] width 247 height 29
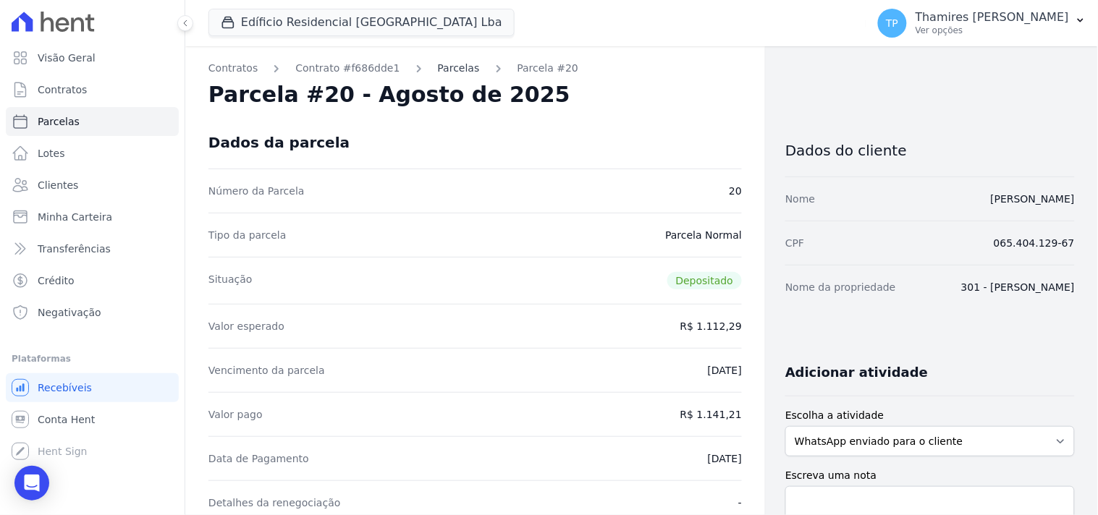
click at [450, 67] on link "Parcelas" at bounding box center [459, 68] width 42 height 15
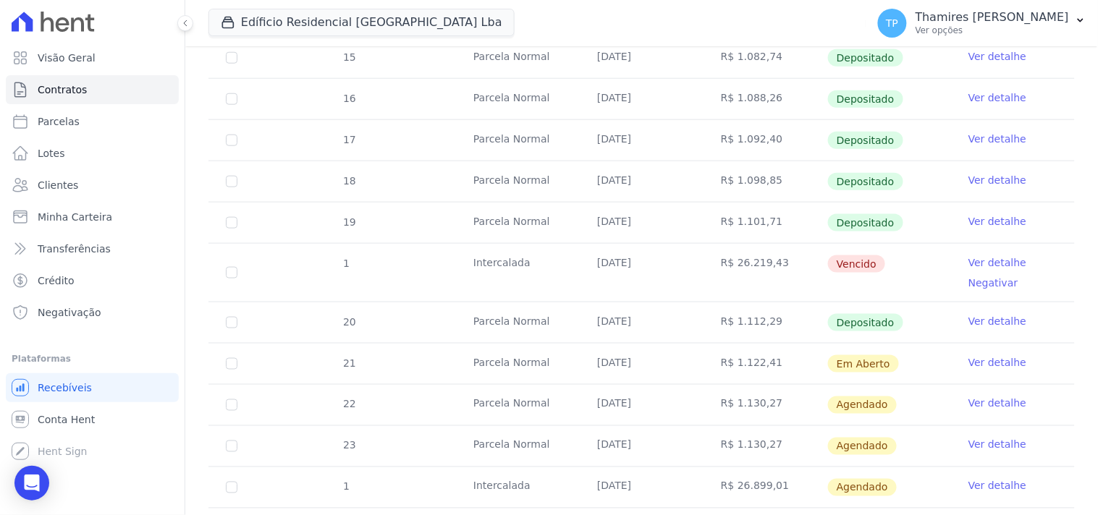
scroll to position [402, 0]
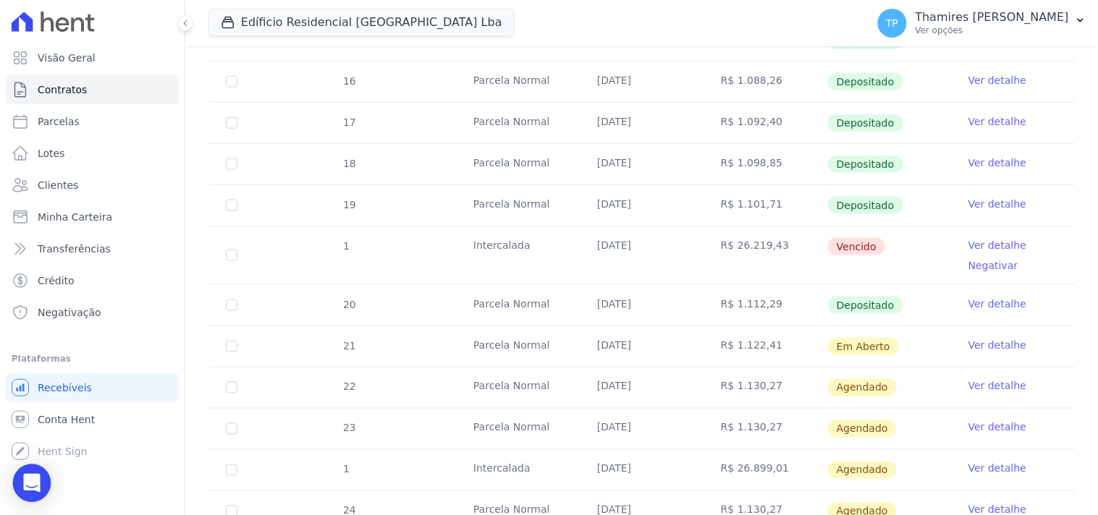
click at [42, 472] on div "Open Intercom Messenger" at bounding box center [32, 484] width 38 height 38
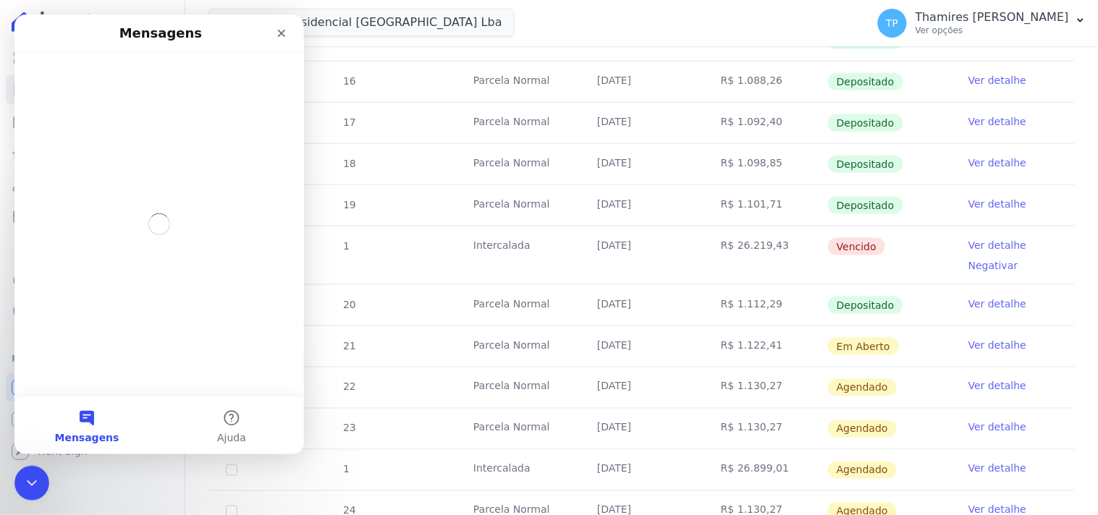
scroll to position [0, 0]
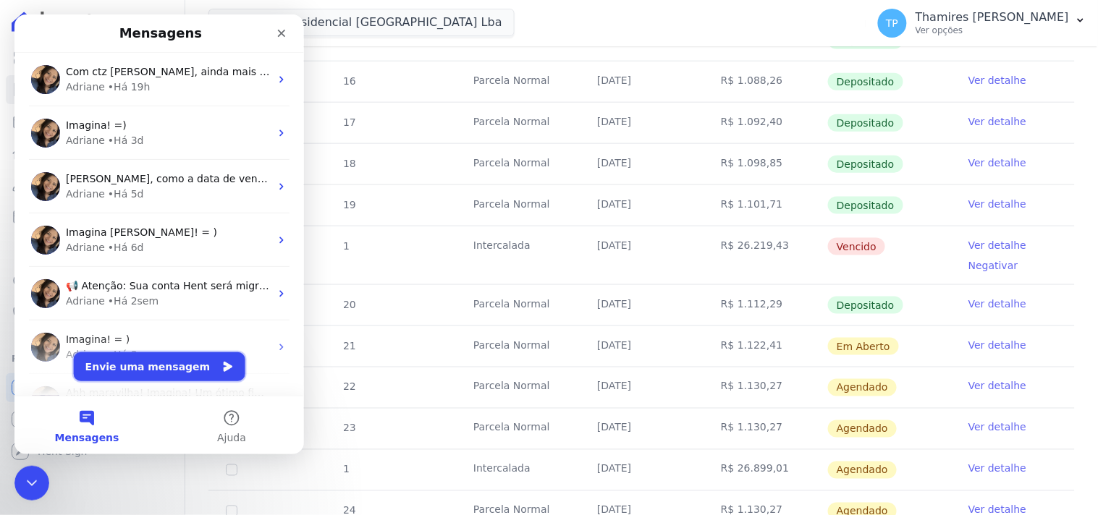
click at [167, 368] on button "Envie uma mensagem" at bounding box center [158, 366] width 171 height 29
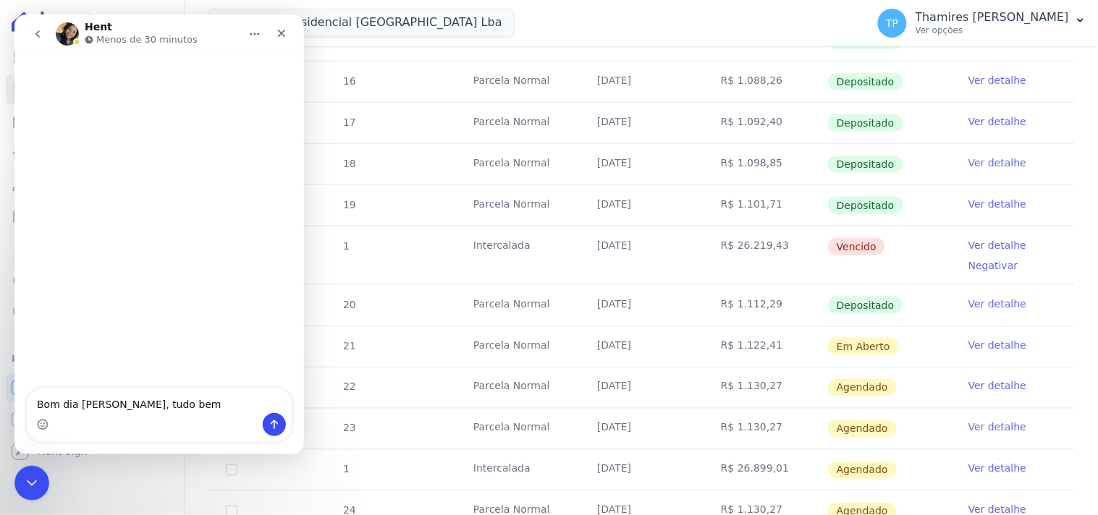
type textarea "Bom dia Adriane, tudo bem?"
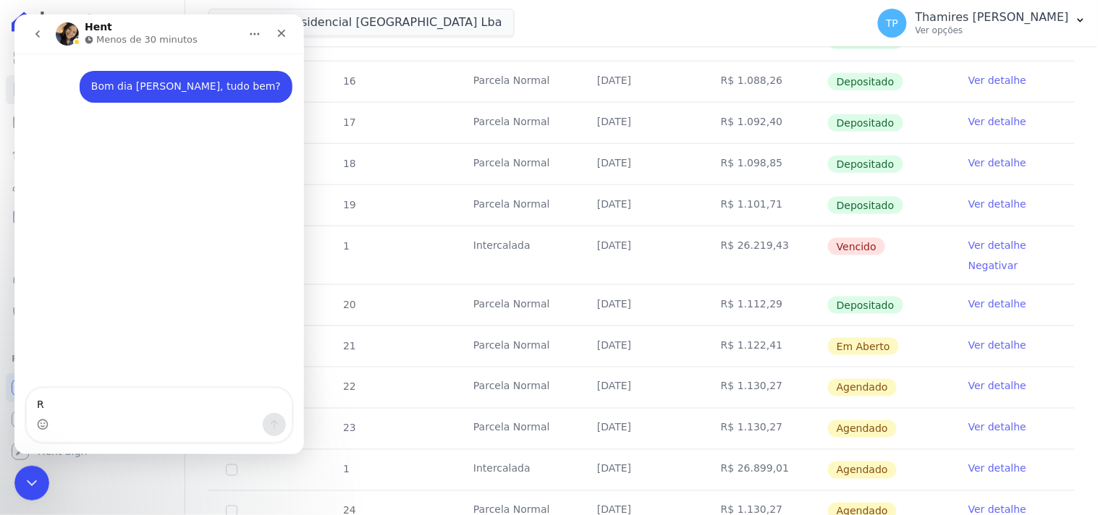
type textarea "Re"
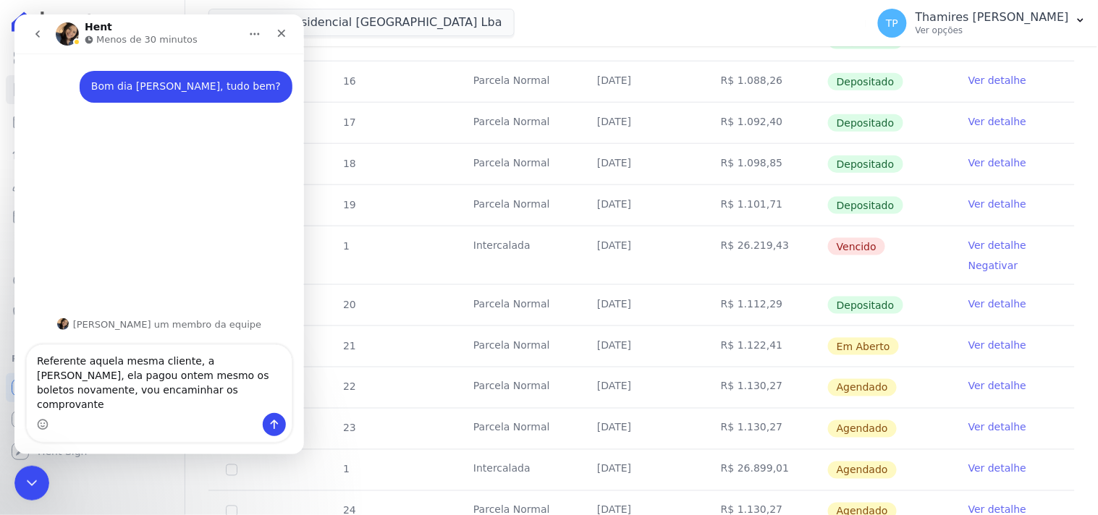
type textarea "Referente aquela mesma cliente, a Carla, ela pagou ontem mesmo os boletos novam…"
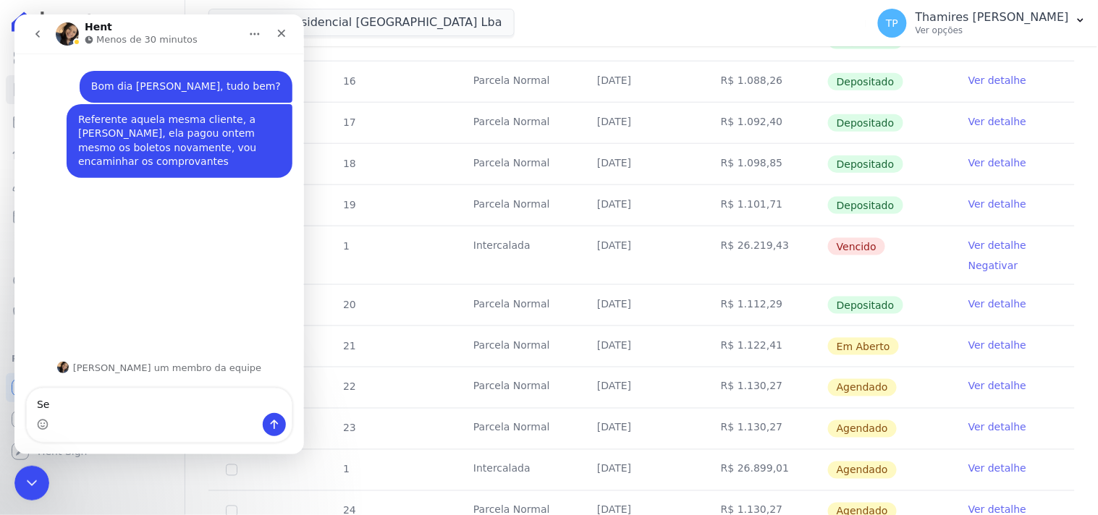
type textarea "S"
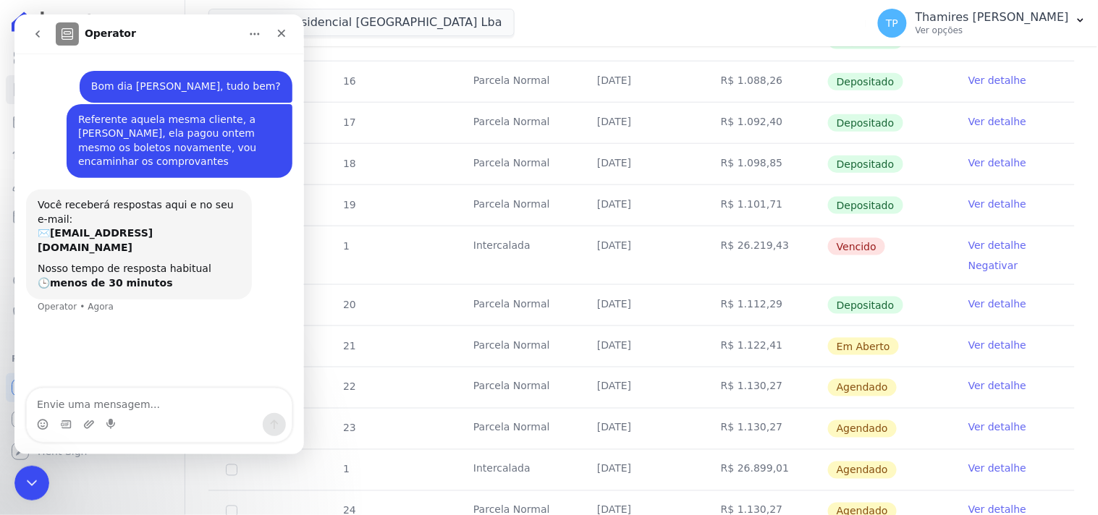
click at [161, 384] on div "Bom dia Adriane, tudo bem? Thamires • Agora Referente aquela mesma cliente, a C…" at bounding box center [158, 221] width 289 height 336
click at [159, 399] on textarea "Envie uma mensagem..." at bounding box center [158, 400] width 265 height 25
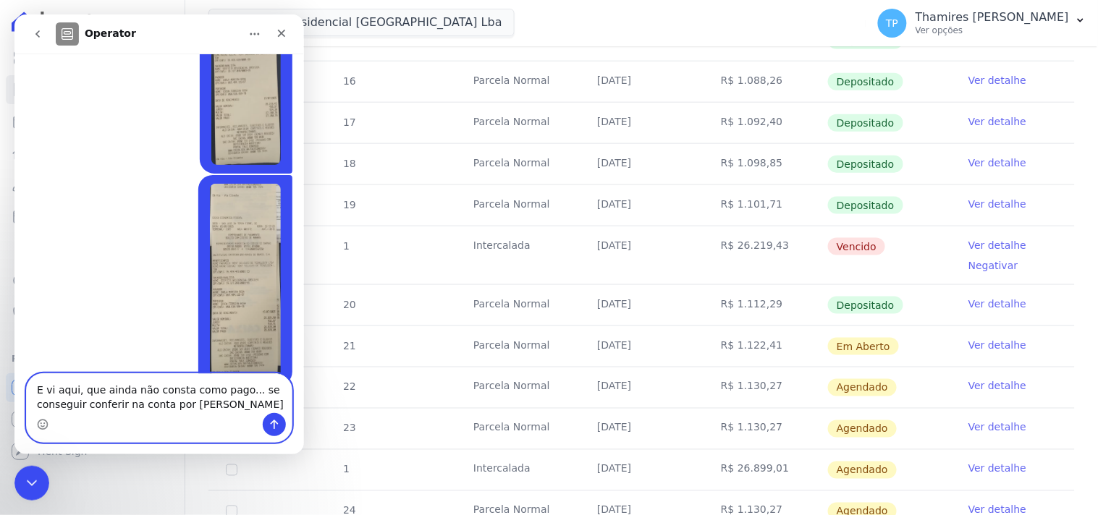
scroll to position [363, 0]
type textarea "E vi aqui, que ainda não consta como pago... se conseguir conferir na conta por…"
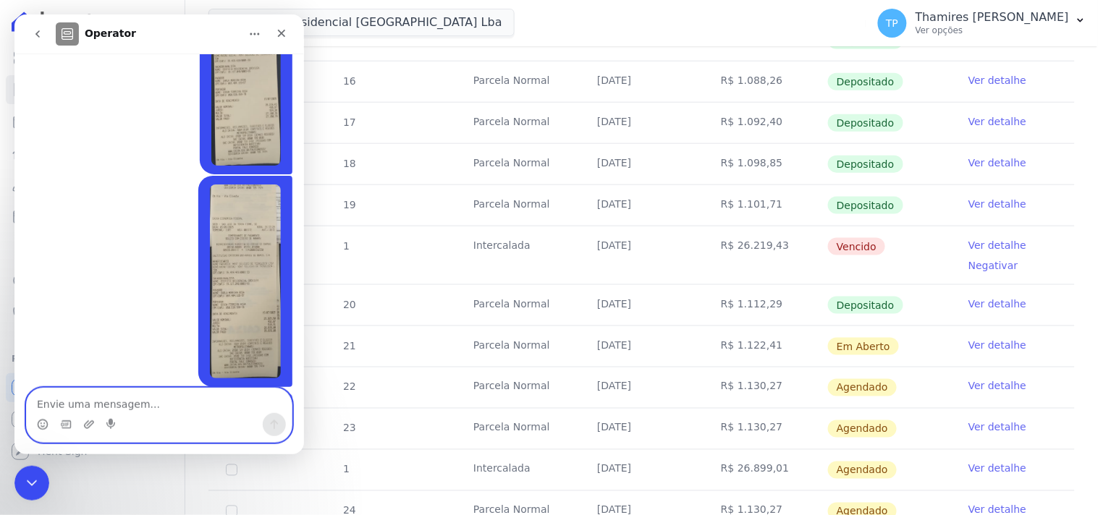
scroll to position [395, 0]
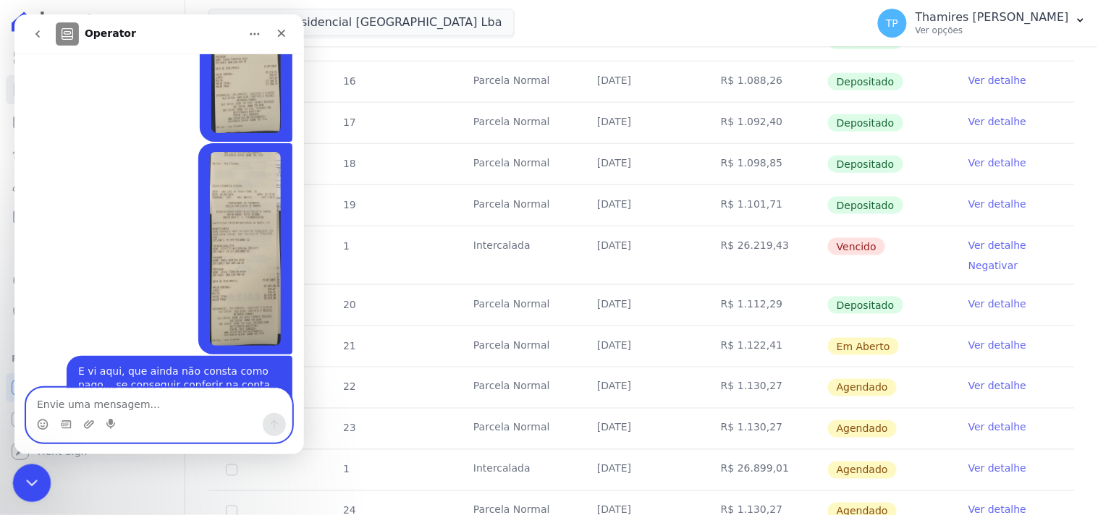
click at [31, 469] on div "Encerramento do Messenger da Intercom" at bounding box center [29, 481] width 35 height 35
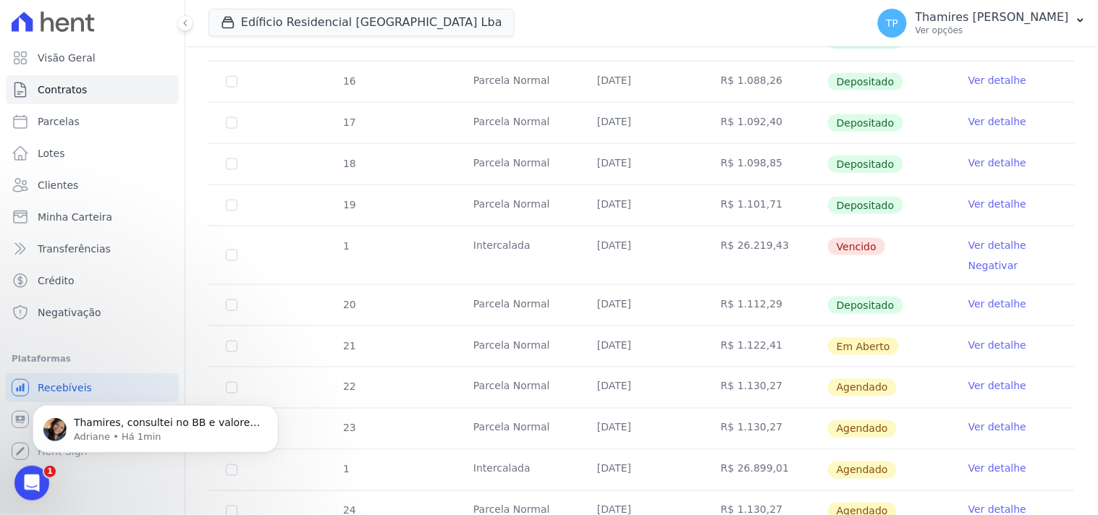
scroll to position [668, 0]
click at [88, 430] on p "Thamires, consultei no BB e valores continuam em aberto. Calculei os valores mu…" at bounding box center [167, 422] width 187 height 14
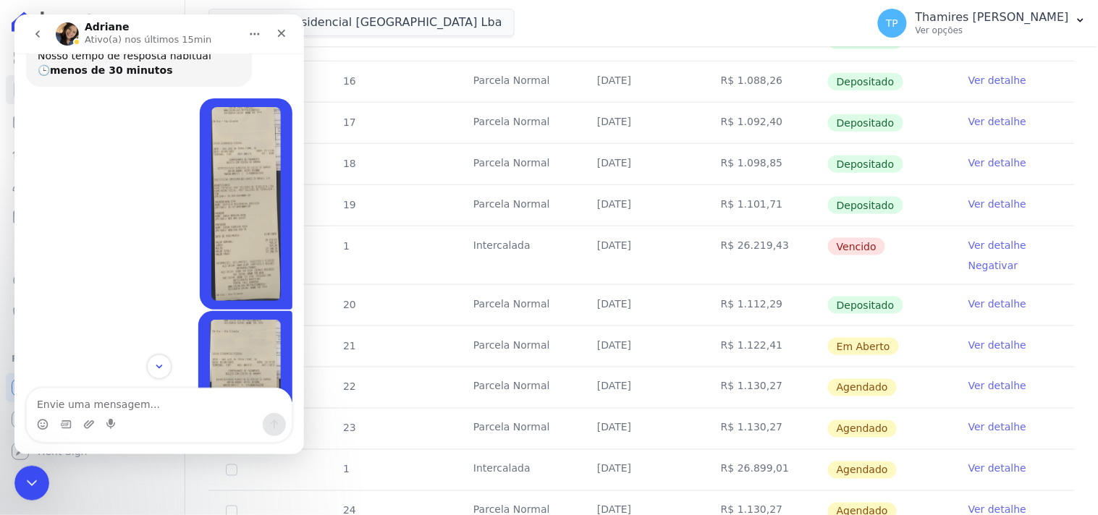
scroll to position [210, 0]
click at [231, 210] on img "Thamires diz…" at bounding box center [245, 204] width 69 height 194
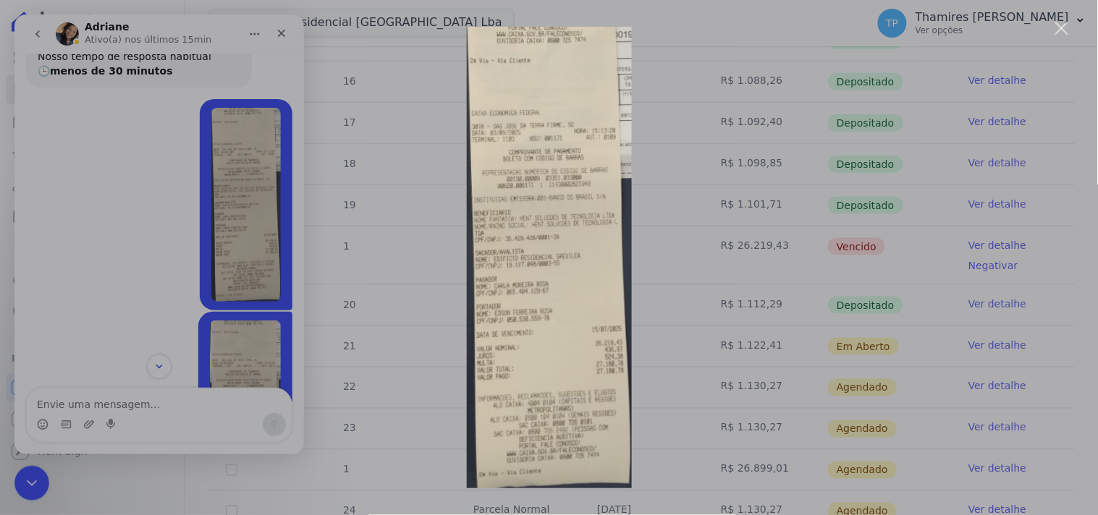
scroll to position [0, 0]
click at [543, 261] on img "Fechar" at bounding box center [549, 258] width 165 height 462
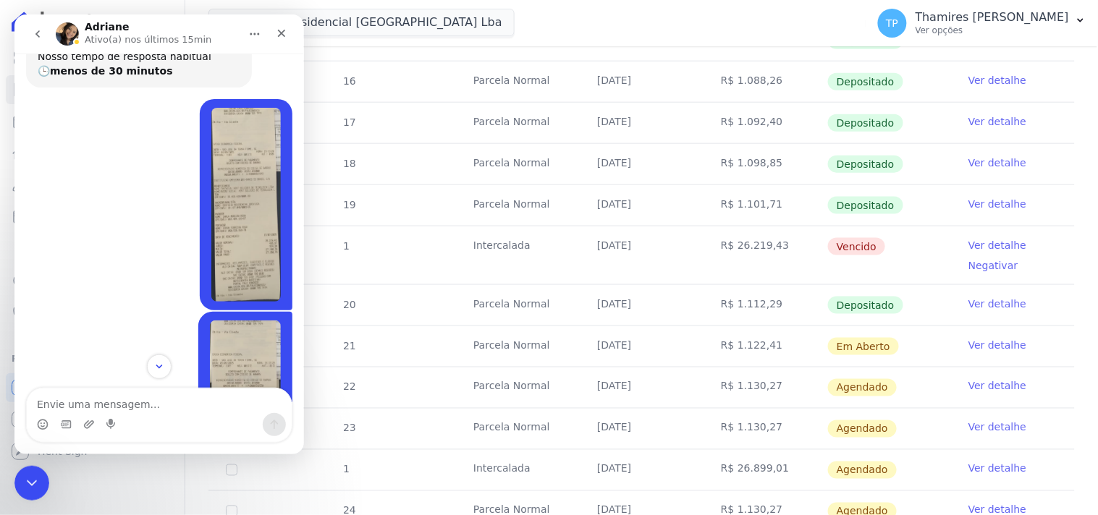
click at [231, 151] on img "Thamires diz…" at bounding box center [245, 204] width 69 height 194
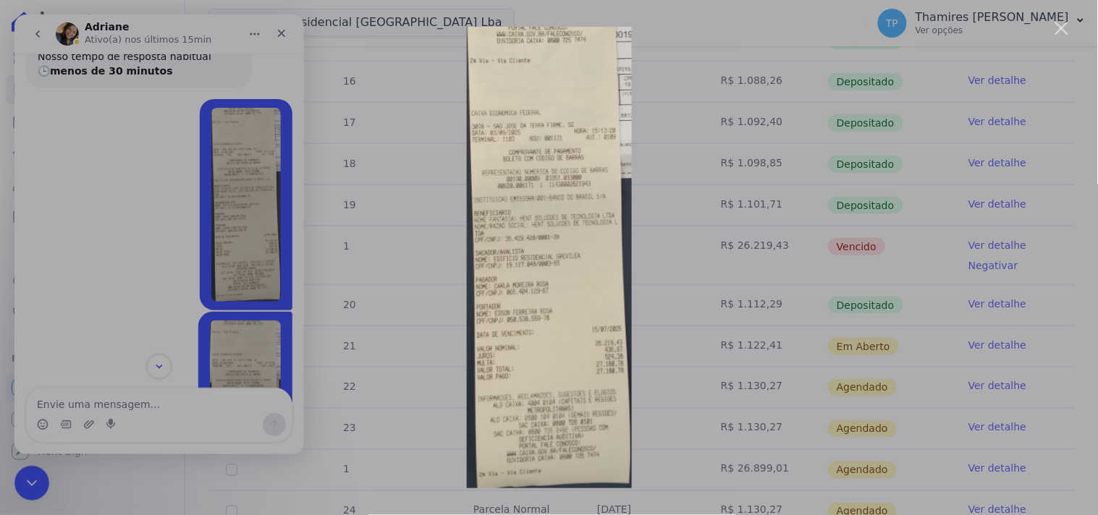
click at [396, 323] on div "Messenger da Intercom" at bounding box center [549, 257] width 1098 height 515
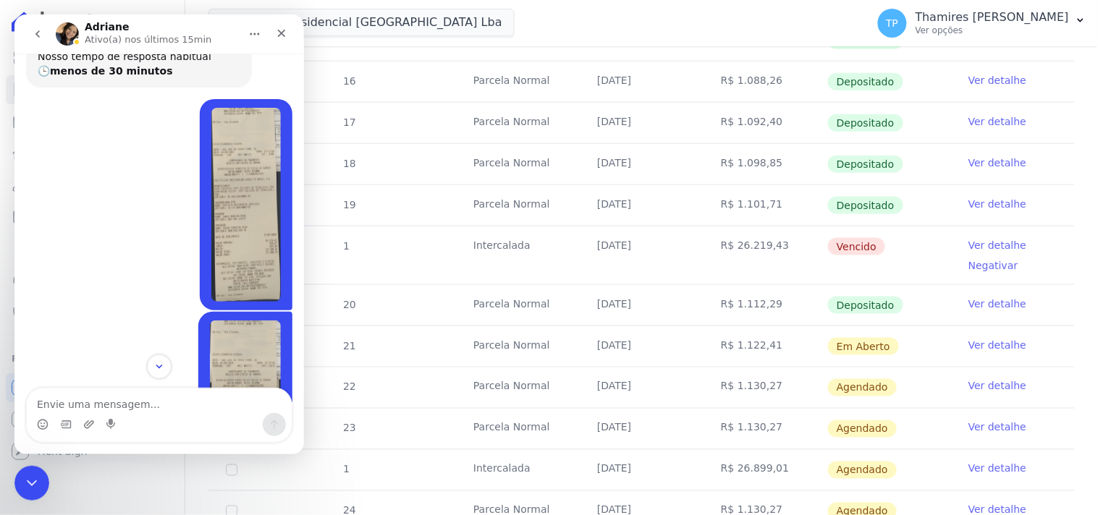
click at [240, 347] on img "Thamires diz…" at bounding box center [244, 417] width 71 height 194
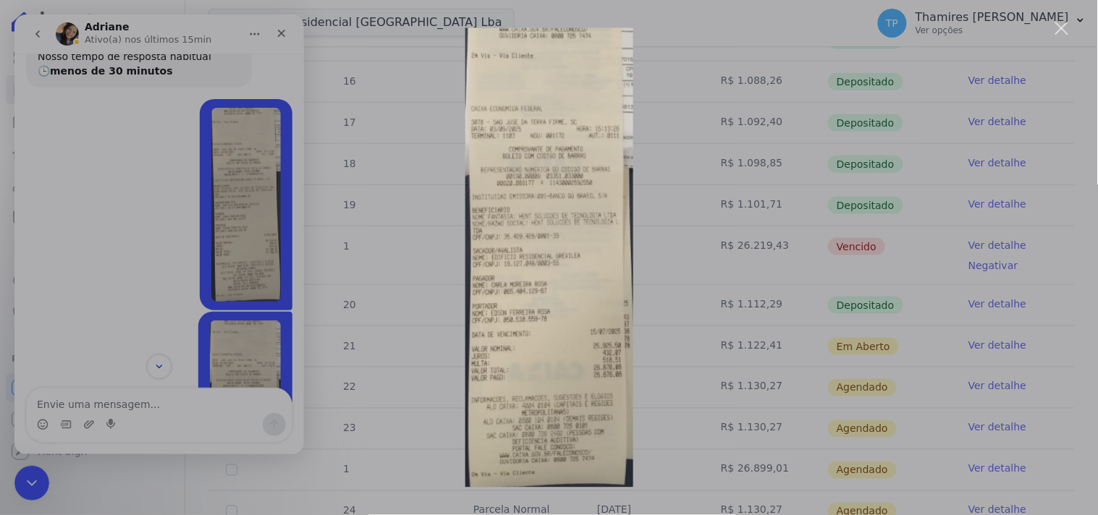
click at [414, 352] on div "Messenger da Intercom" at bounding box center [549, 257] width 1098 height 515
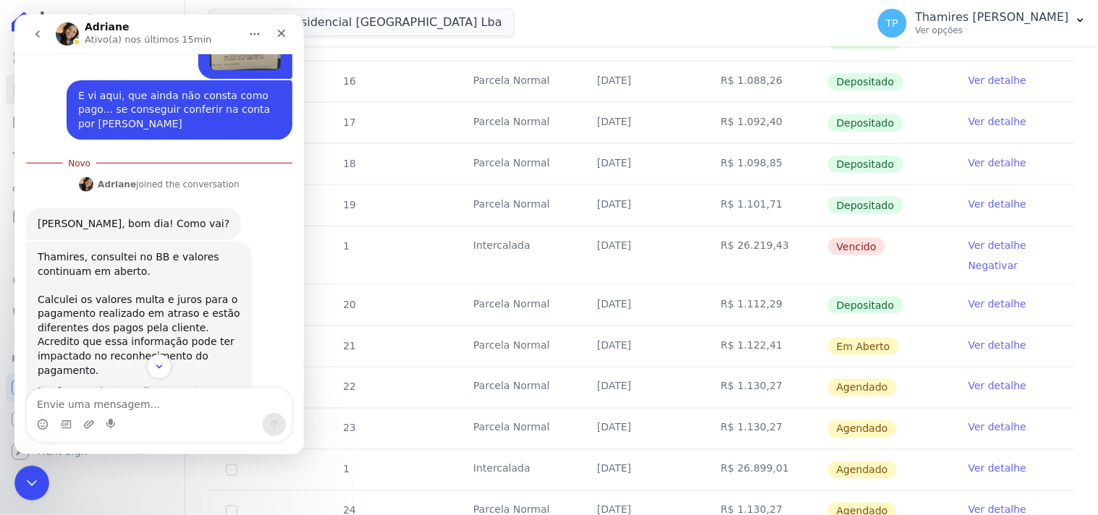
scroll to position [692, 0]
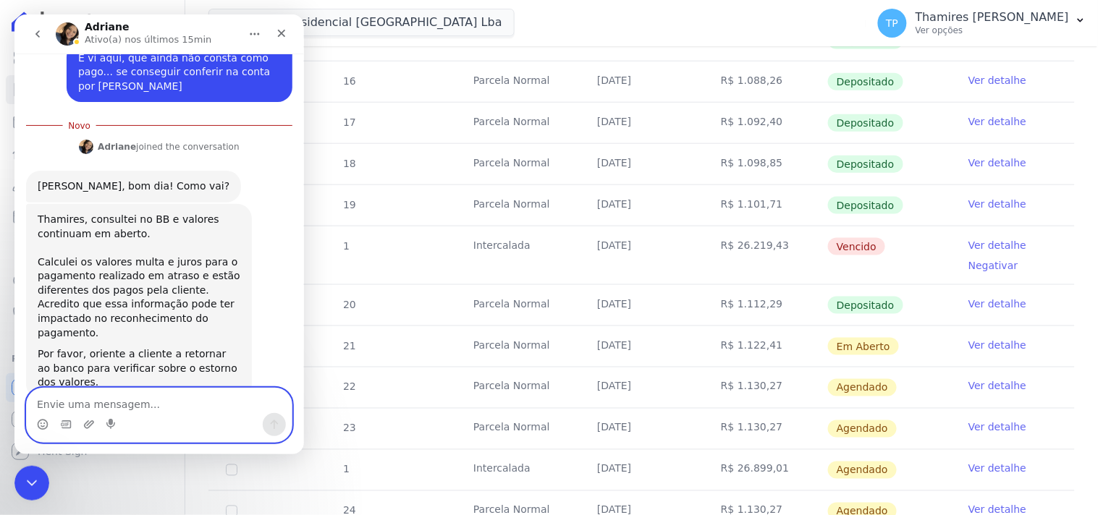
click at [140, 401] on textarea "Envie uma mensagem..." at bounding box center [158, 400] width 265 height 25
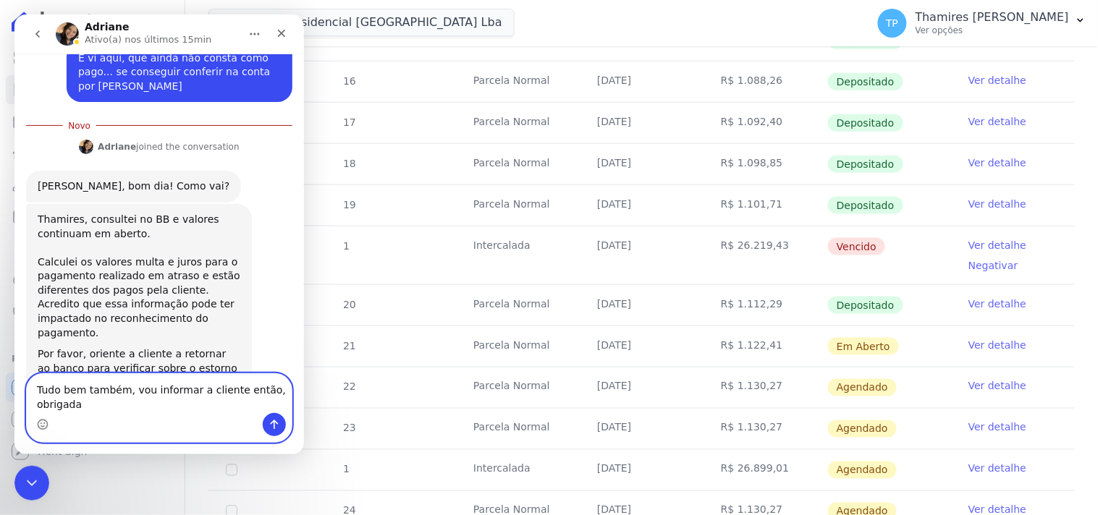
scroll to position [706, 0]
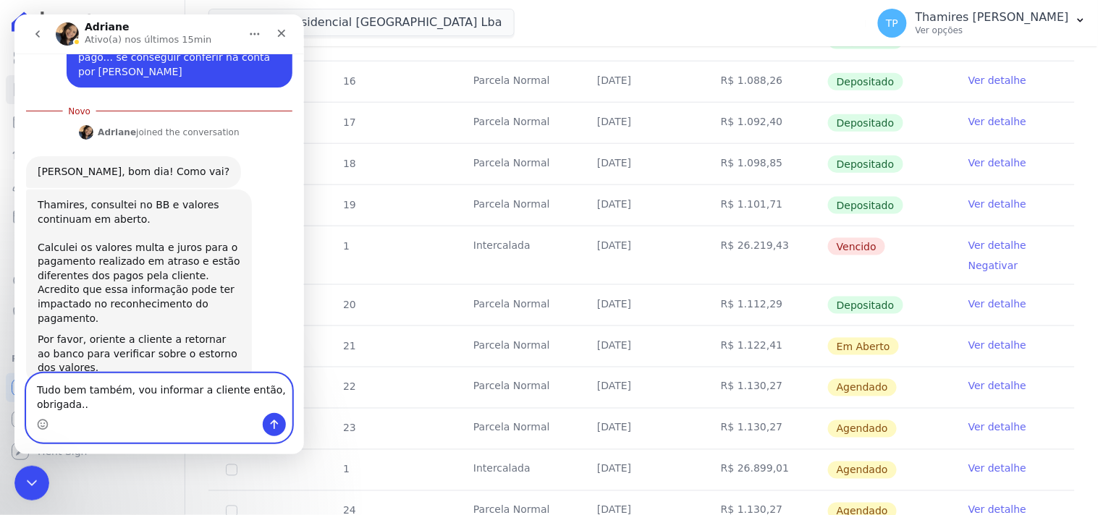
type textarea "Tudo bem também, vou informar a cliente então, obrigada..."
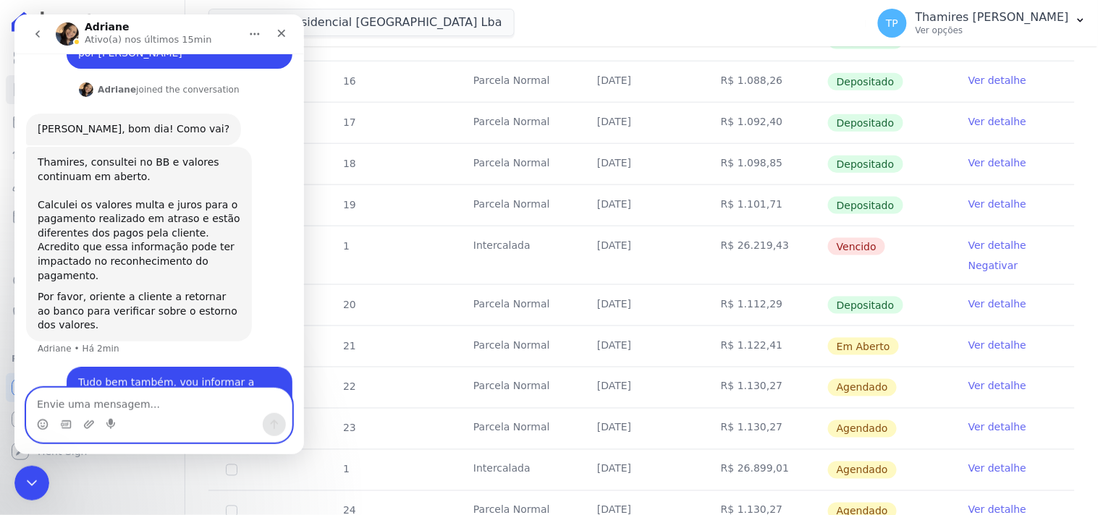
scroll to position [725, 0]
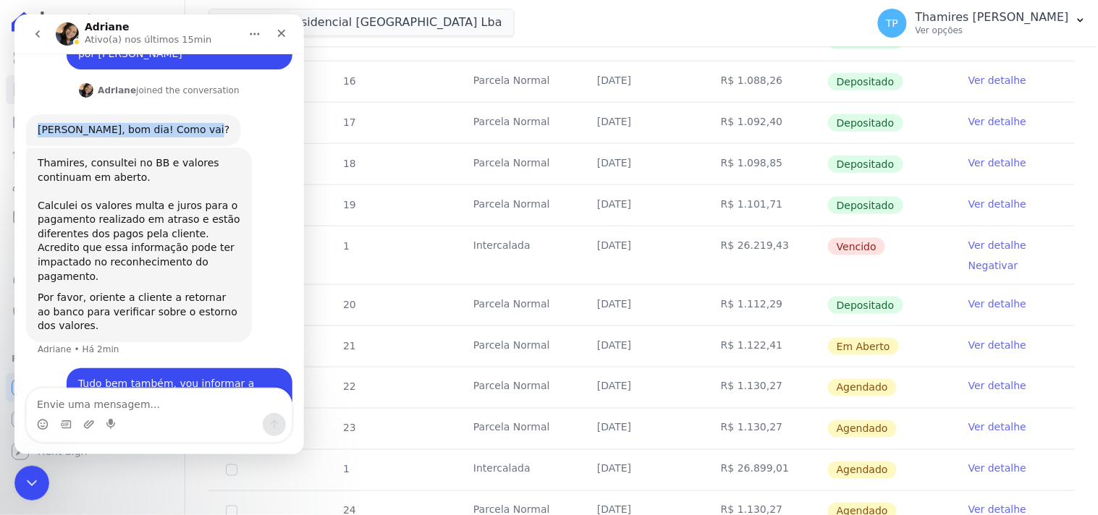
drag, startPoint x: 31, startPoint y: 85, endPoint x: 195, endPoint y: 92, distance: 164.4
click at [195, 114] on div "Olá Thamires, bom dia! Como vai? Adriane • Há 11min" at bounding box center [132, 130] width 215 height 32
copy div "Olá Thamires, bom dia! Como vai?"
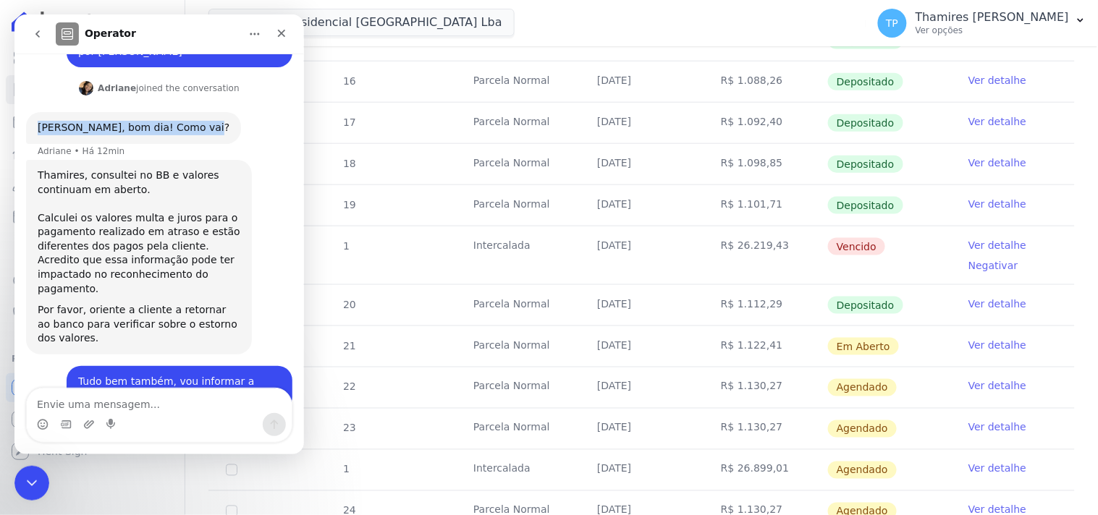
scroll to position [703, 0]
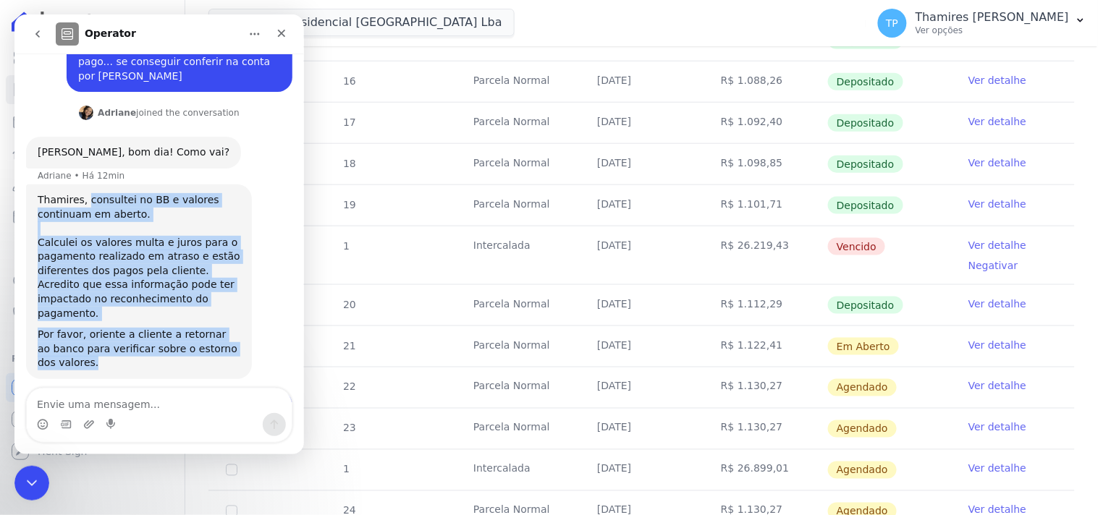
drag, startPoint x: 82, startPoint y: 154, endPoint x: 127, endPoint y: 318, distance: 170.1
click at [127, 318] on div "Thamires, consultei no BB e valores continuam em aberto. Calculei os valores mu…" at bounding box center [138, 280] width 203 height 177
copy div "consultei no BB e valores continuam em aberto. Calculei os valores multa e juro…"
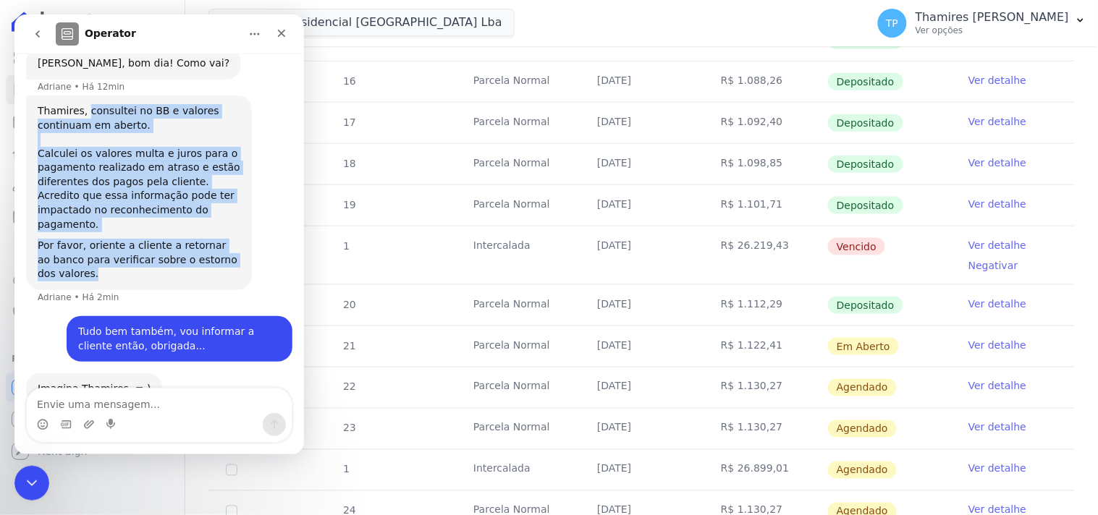
scroll to position [797, 0]
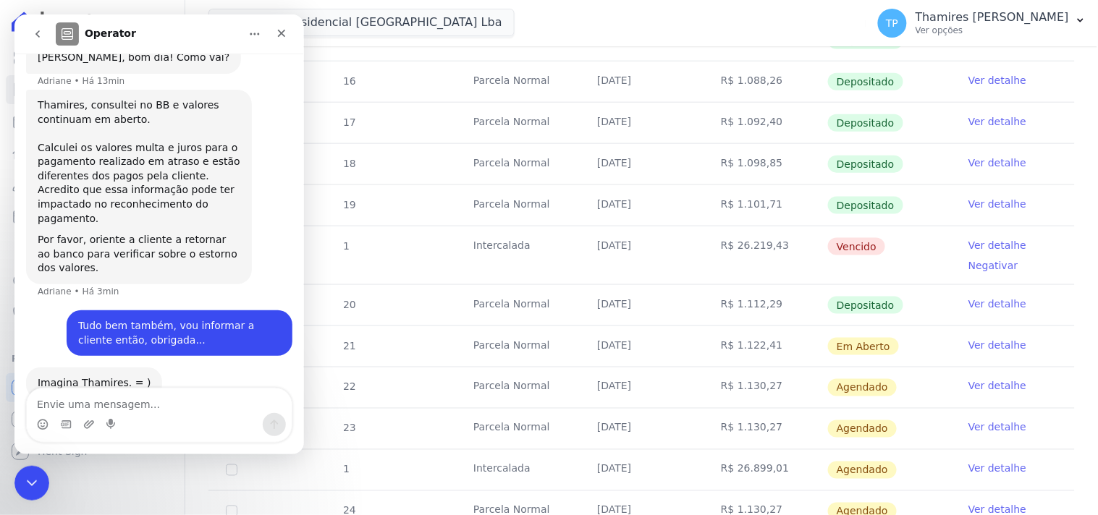
click at [111, 318] on div "Tudo bem também, vou informar a cliente então, obrigada..." at bounding box center [178, 332] width 203 height 28
drag, startPoint x: 38, startPoint y: 472, endPoint x: 56, endPoint y: 931, distance: 459.8
click at [41, 470] on div "Encerramento do Messenger da Intercom" at bounding box center [29, 481] width 35 height 35
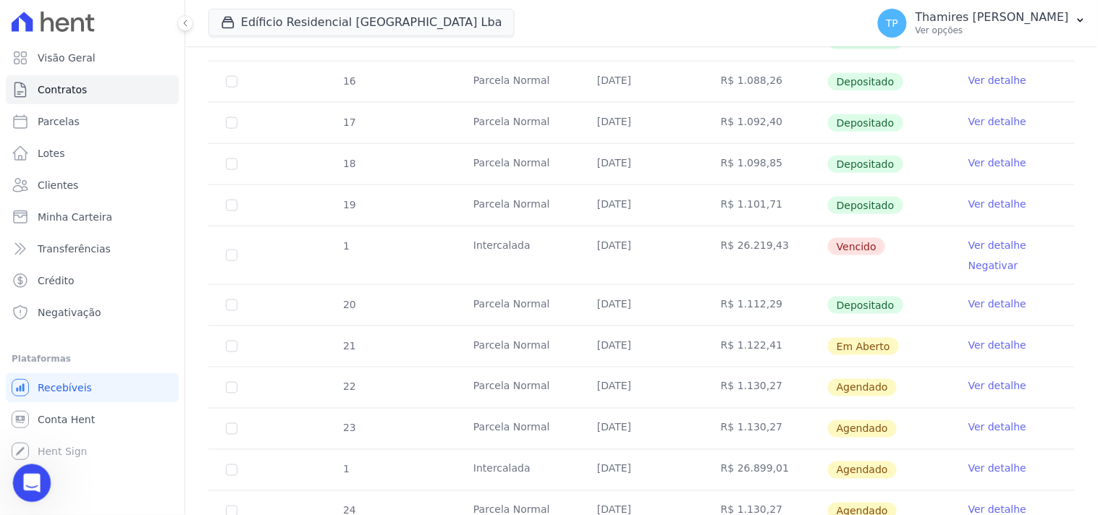
click at [27, 478] on icon "Abertura do Messenger da Intercom" at bounding box center [30, 482] width 24 height 24
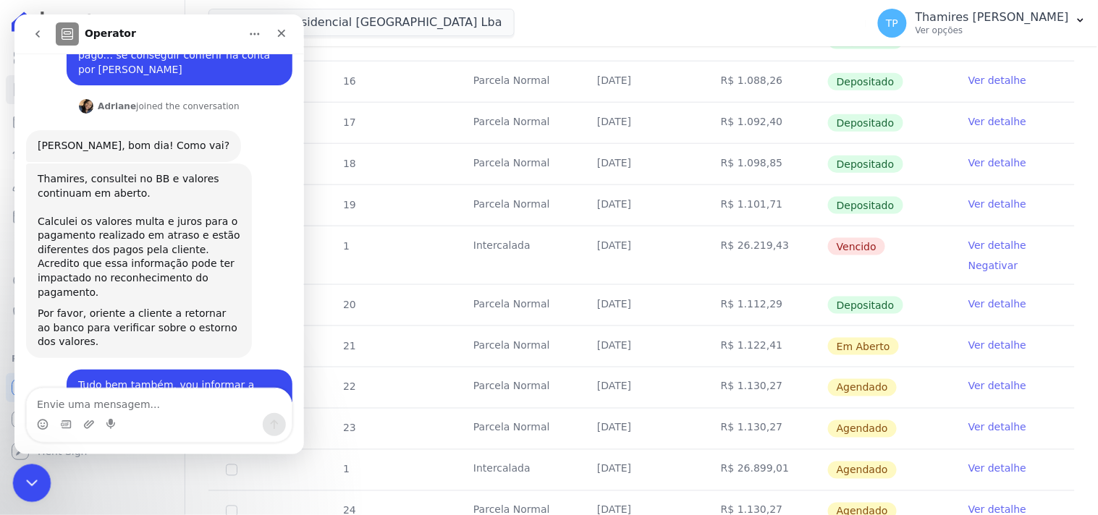
scroll to position [768, 0]
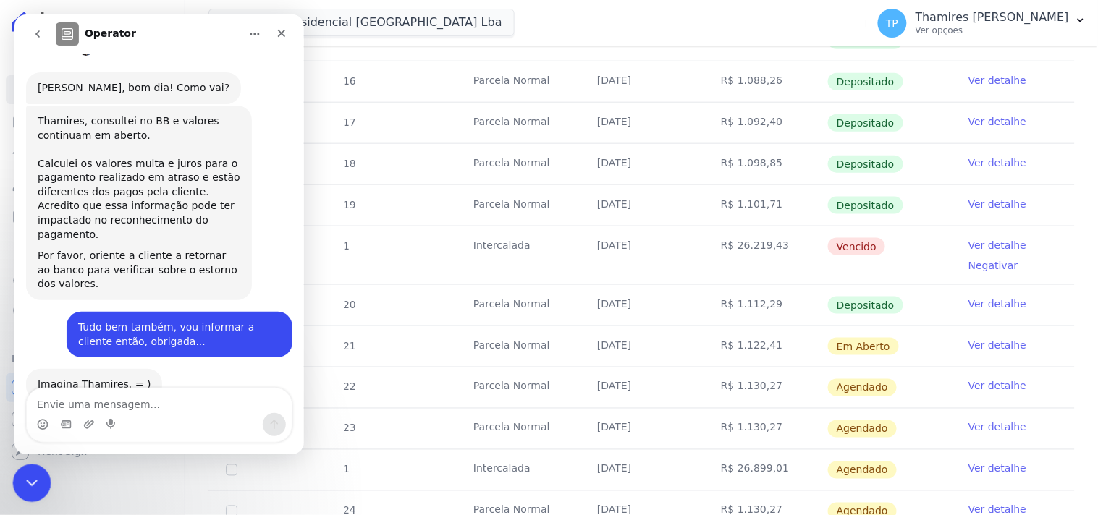
click at [30, 472] on icon "Encerramento do Messenger da Intercom" at bounding box center [29, 480] width 17 height 17
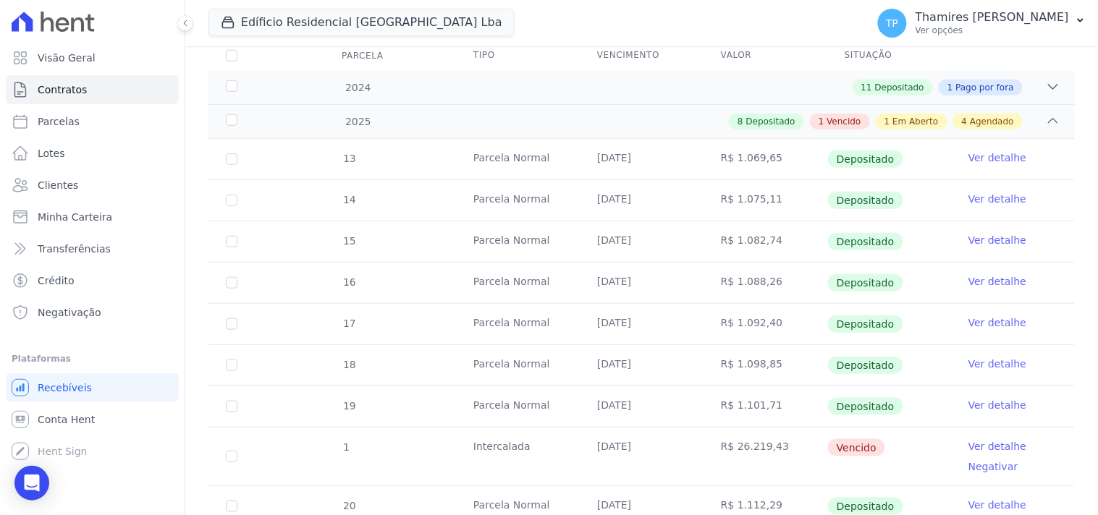
scroll to position [241, 0]
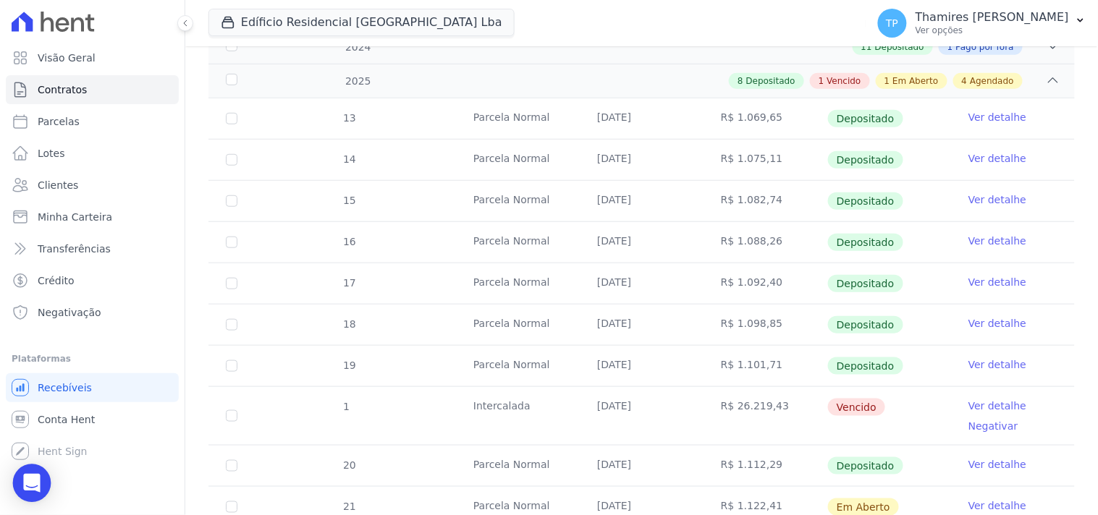
click at [20, 491] on div "Open Intercom Messenger" at bounding box center [32, 484] width 38 height 38
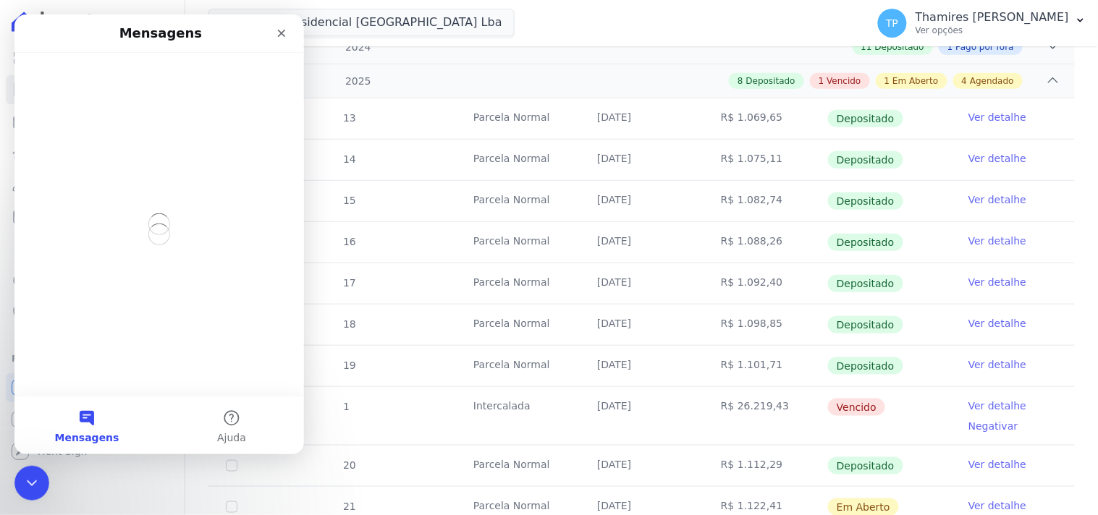
scroll to position [0, 0]
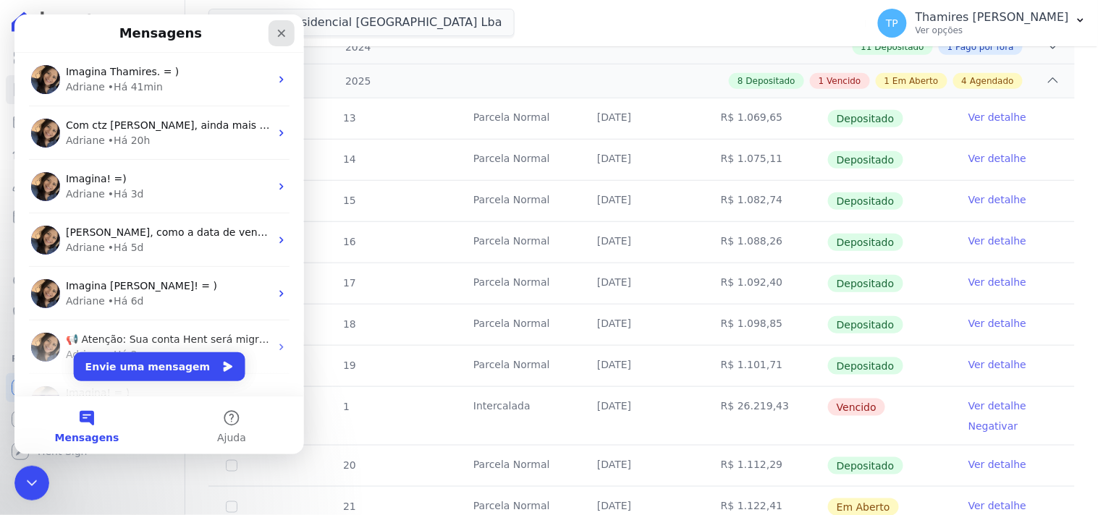
click at [278, 31] on icon "Fechar" at bounding box center [281, 33] width 12 height 12
